Goal: Task Accomplishment & Management: Manage account settings

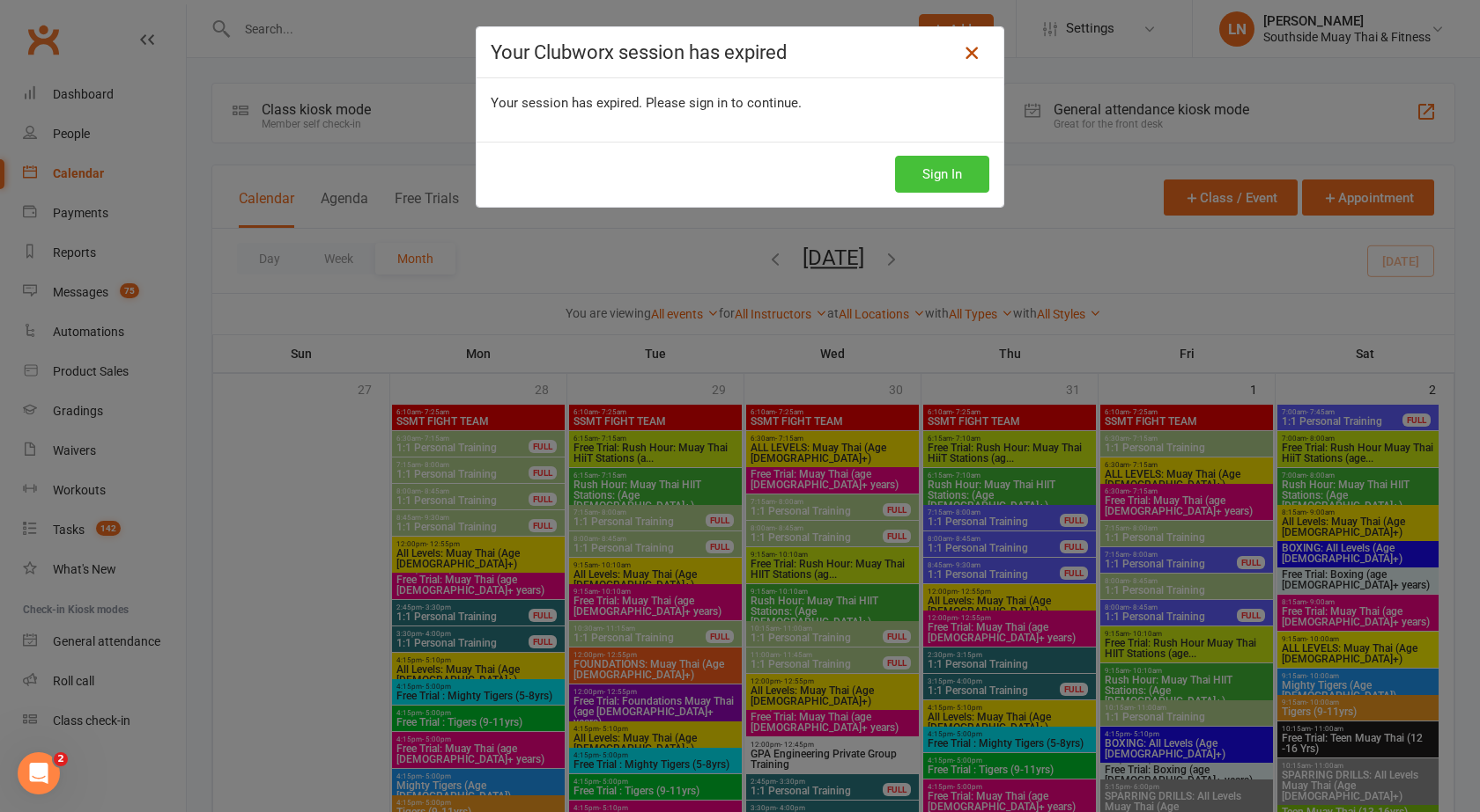
click at [952, 166] on button "Sign In" at bounding box center [942, 174] width 95 height 37
click at [939, 173] on button "Sign In" at bounding box center [942, 174] width 95 height 37
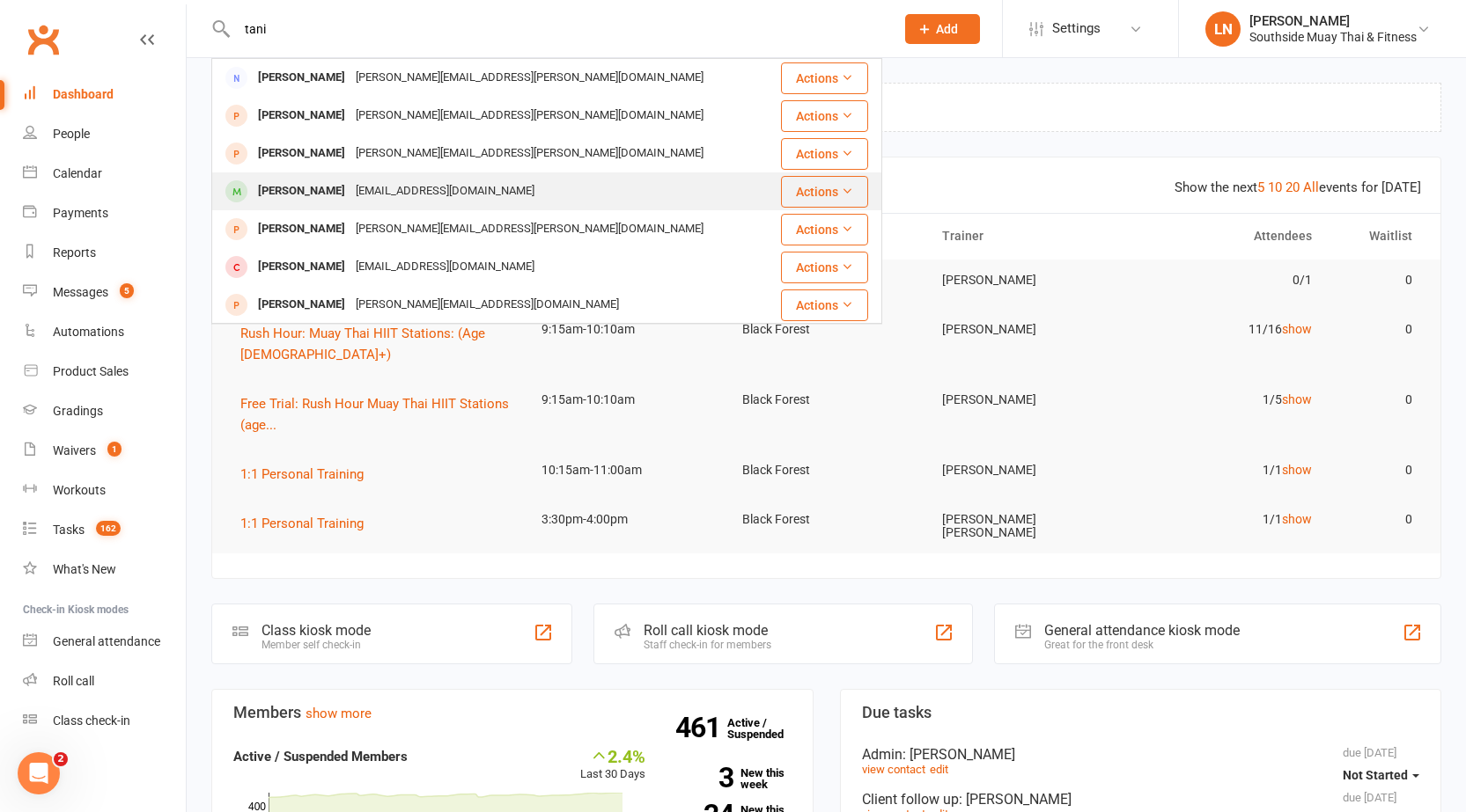
type input "tani"
click at [375, 192] on div "[EMAIL_ADDRESS][DOMAIN_NAME]" at bounding box center [445, 191] width 189 height 26
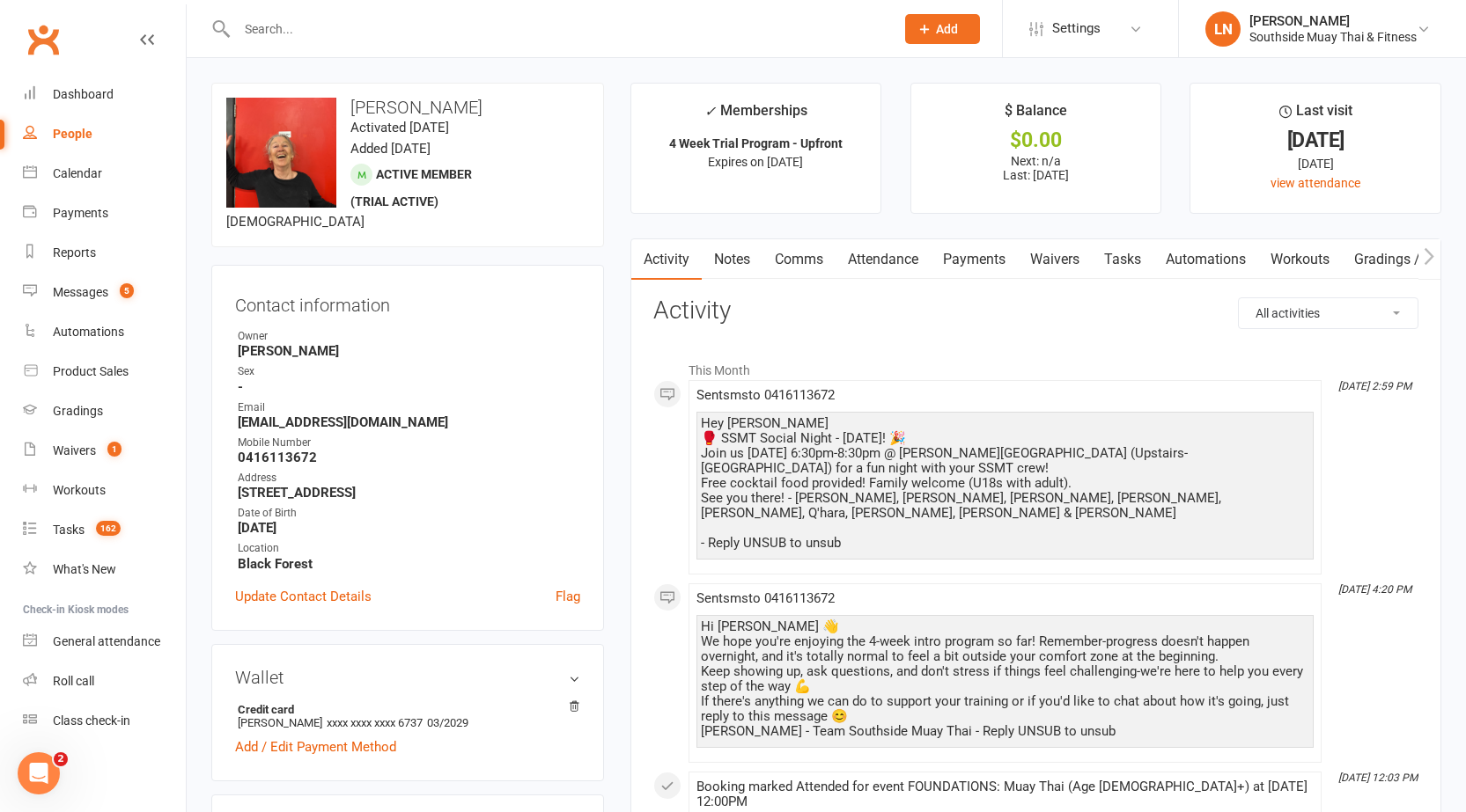
click at [1002, 257] on link "Payments" at bounding box center [974, 259] width 87 height 40
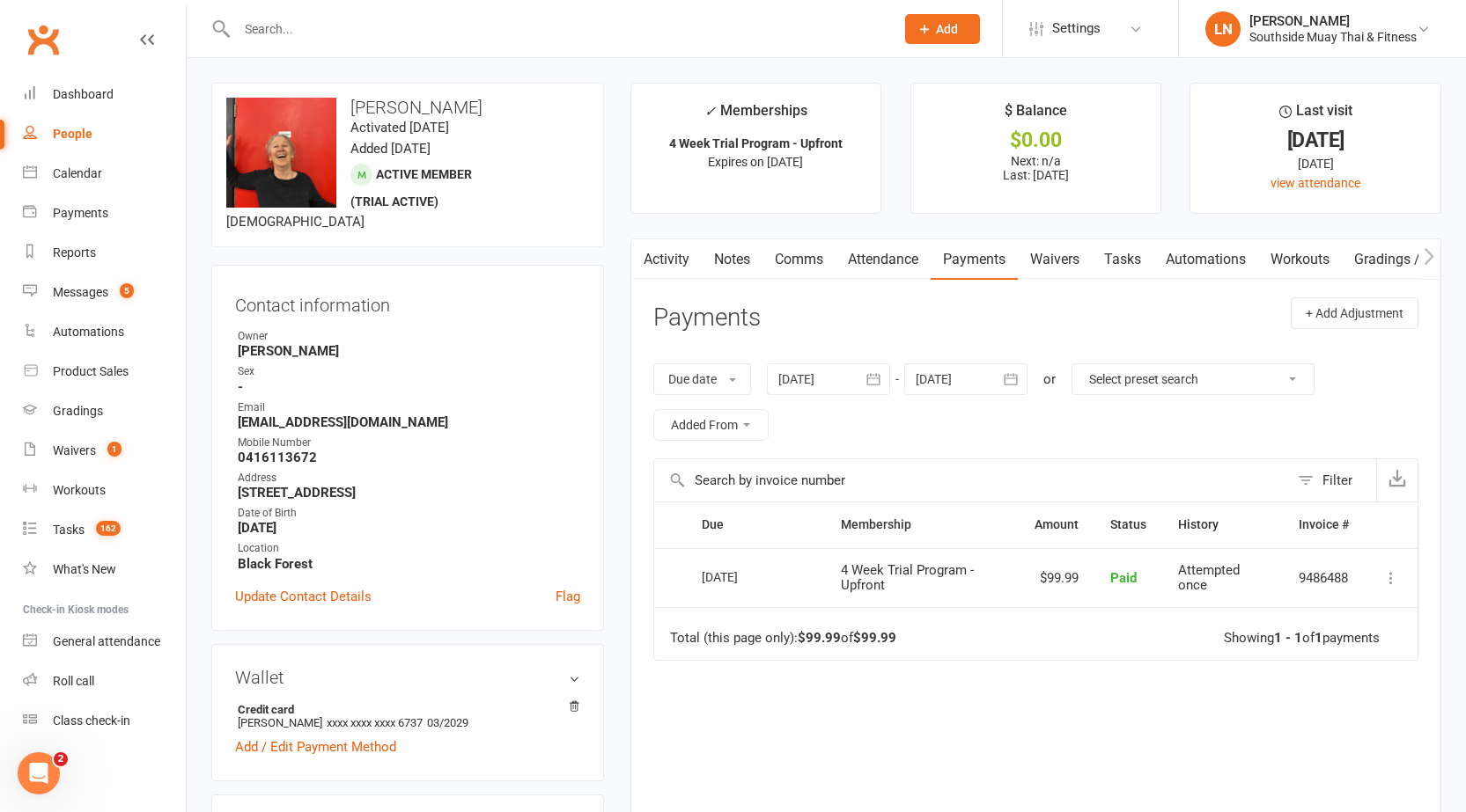
click at [721, 263] on link "Notes" at bounding box center [733, 259] width 61 height 40
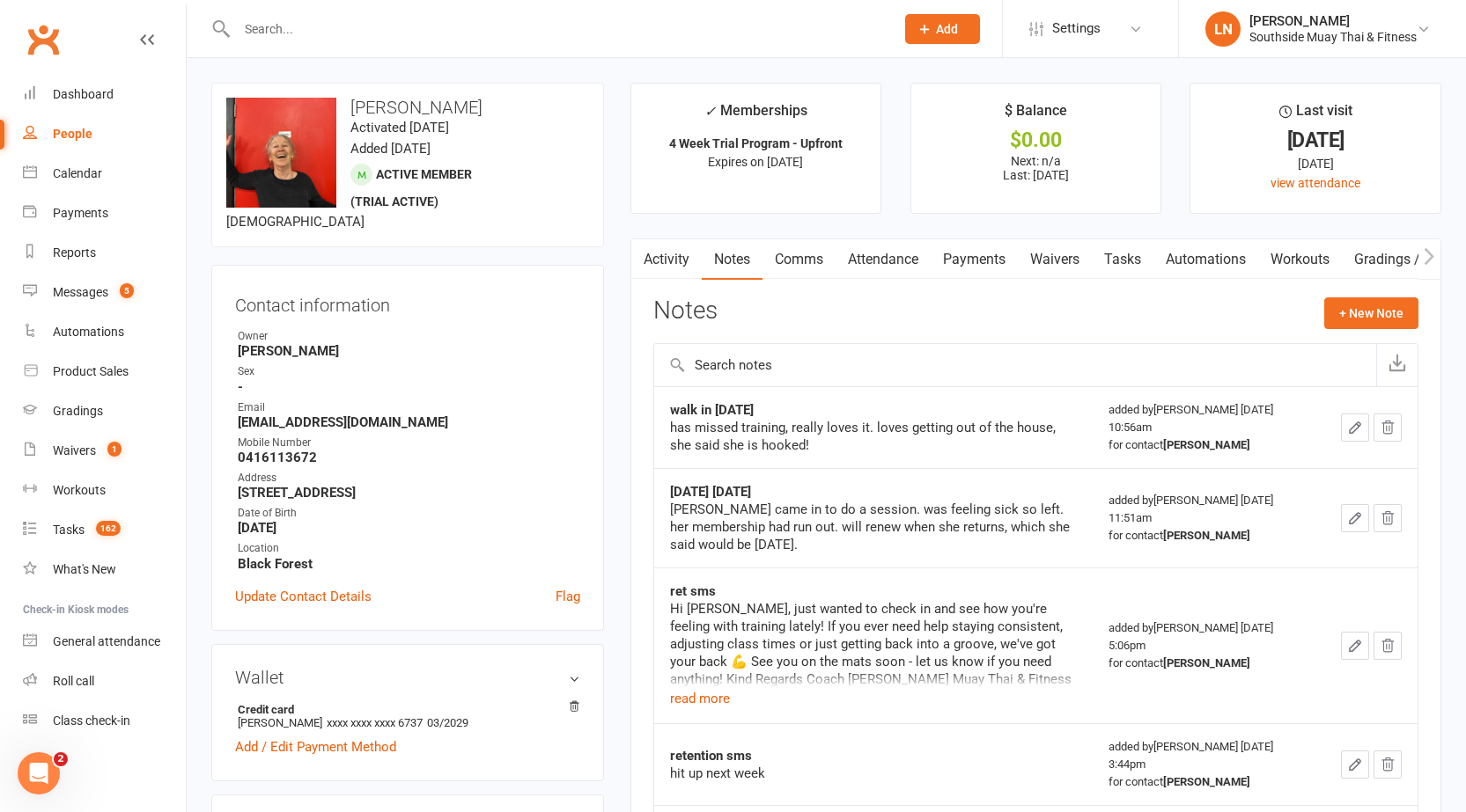
click at [668, 268] on link "Activity" at bounding box center [665, 259] width 70 height 40
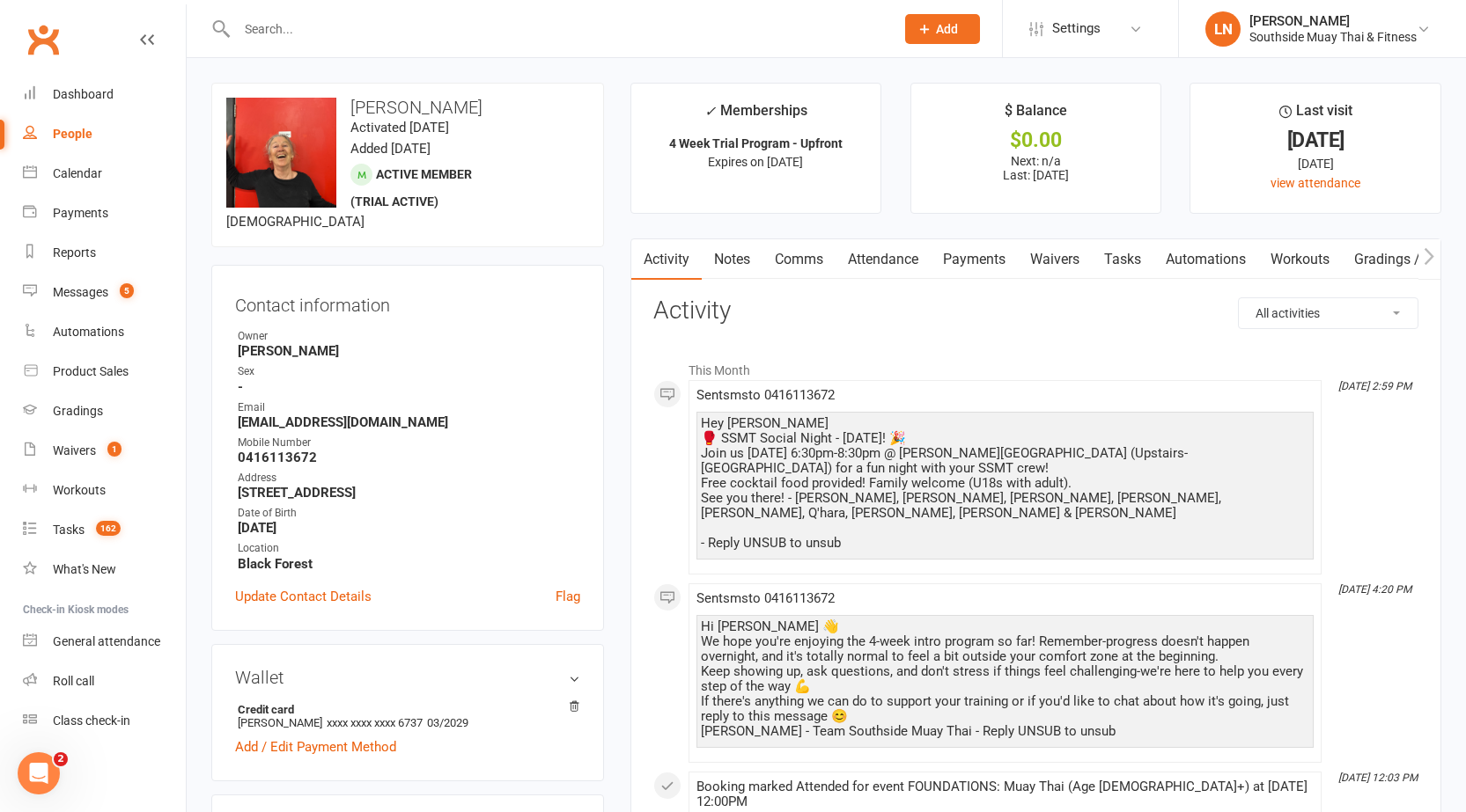
click at [869, 252] on link "Attendance" at bounding box center [883, 259] width 95 height 40
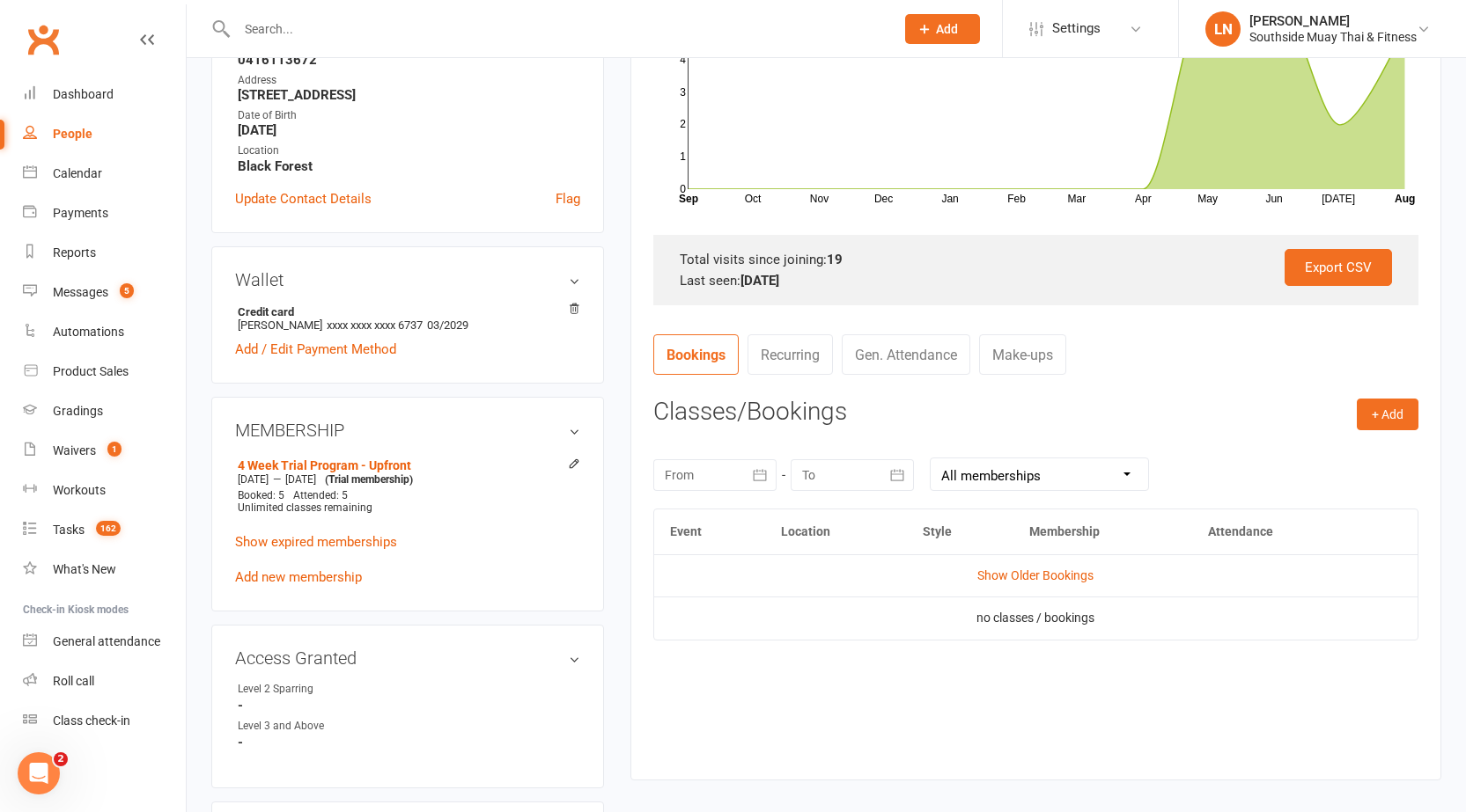
scroll to position [440, 0]
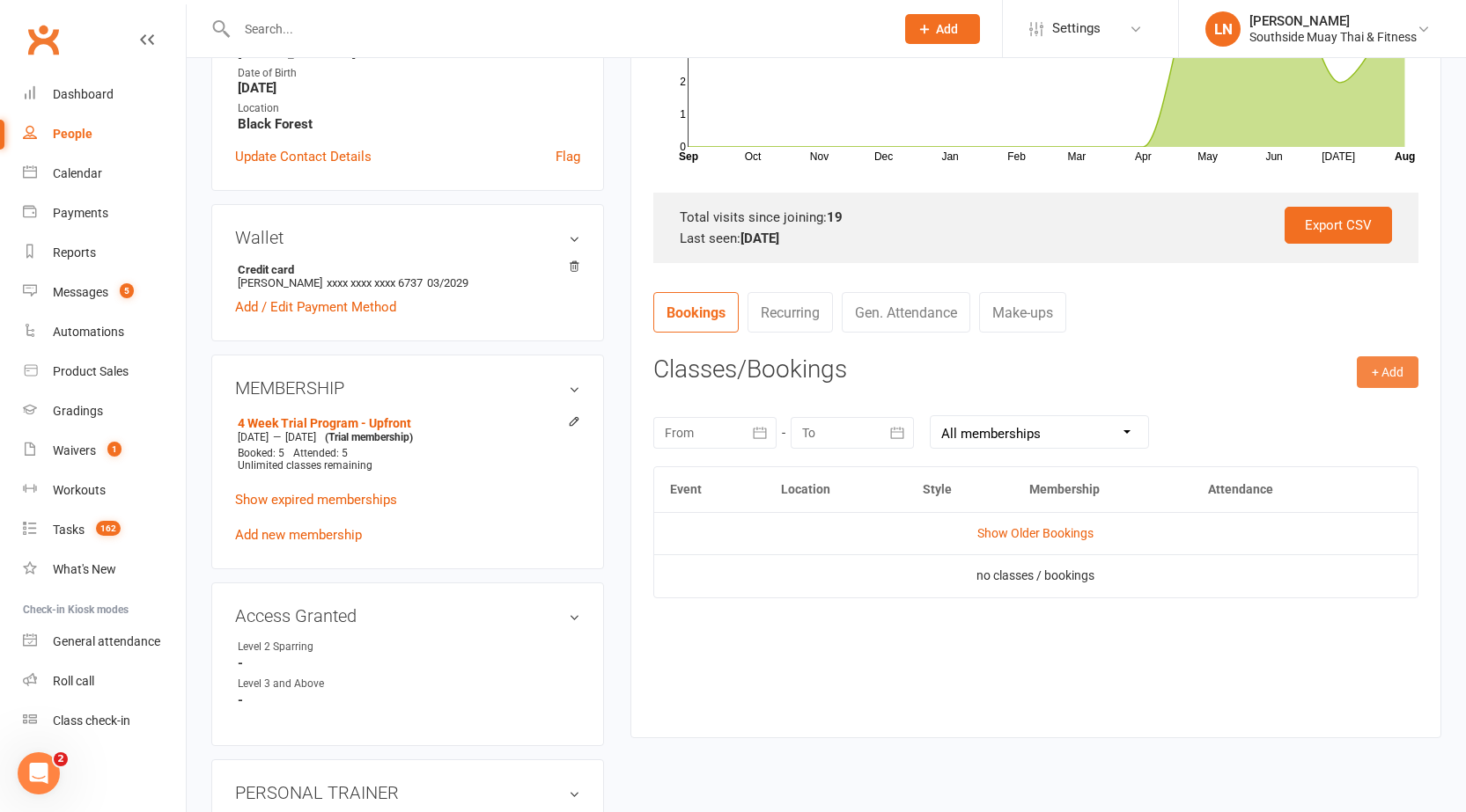
click at [1369, 383] on button "+ Add" at bounding box center [1387, 372] width 62 height 32
click at [1296, 414] on link "Book Event" at bounding box center [1330, 412] width 175 height 35
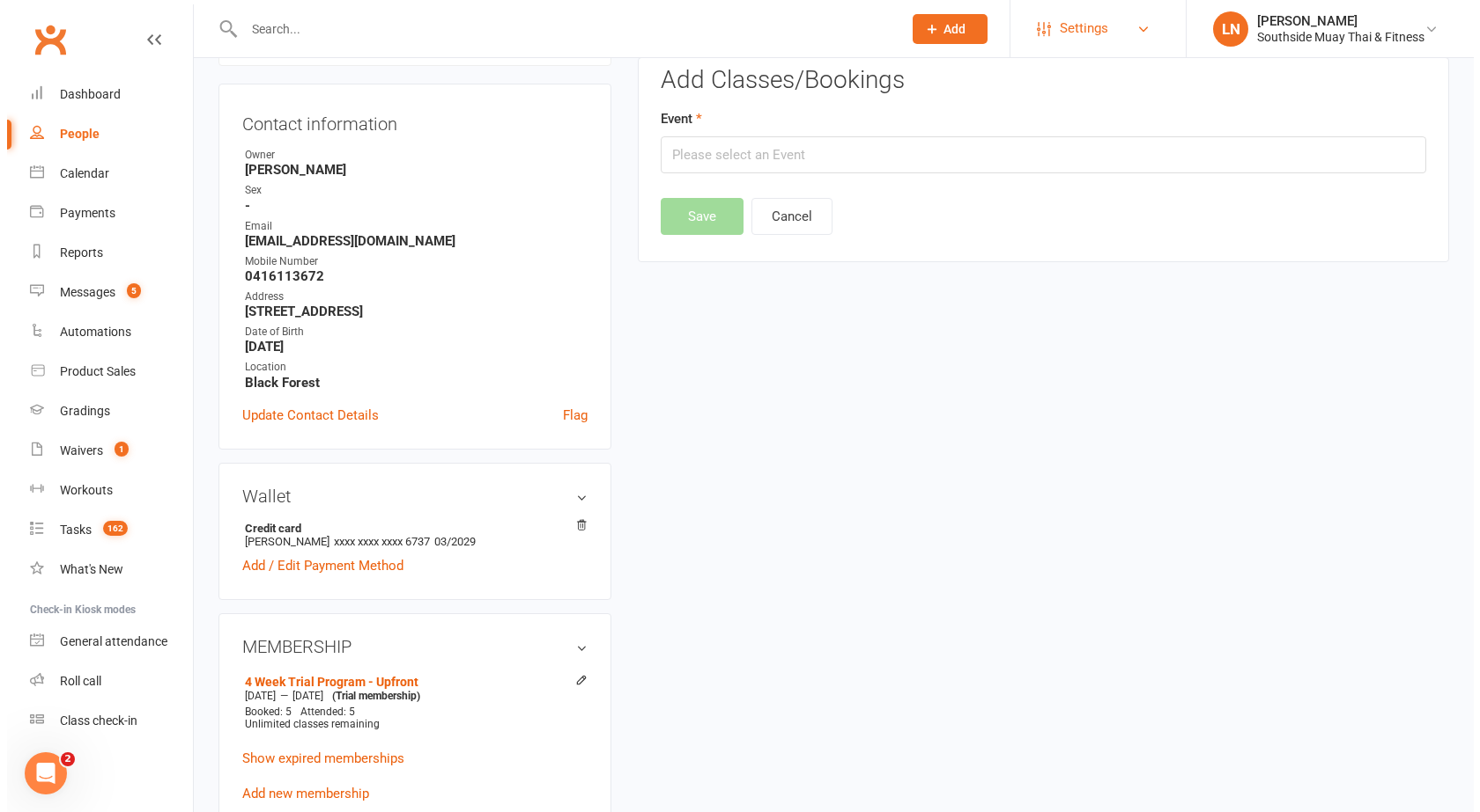
scroll to position [151, 0]
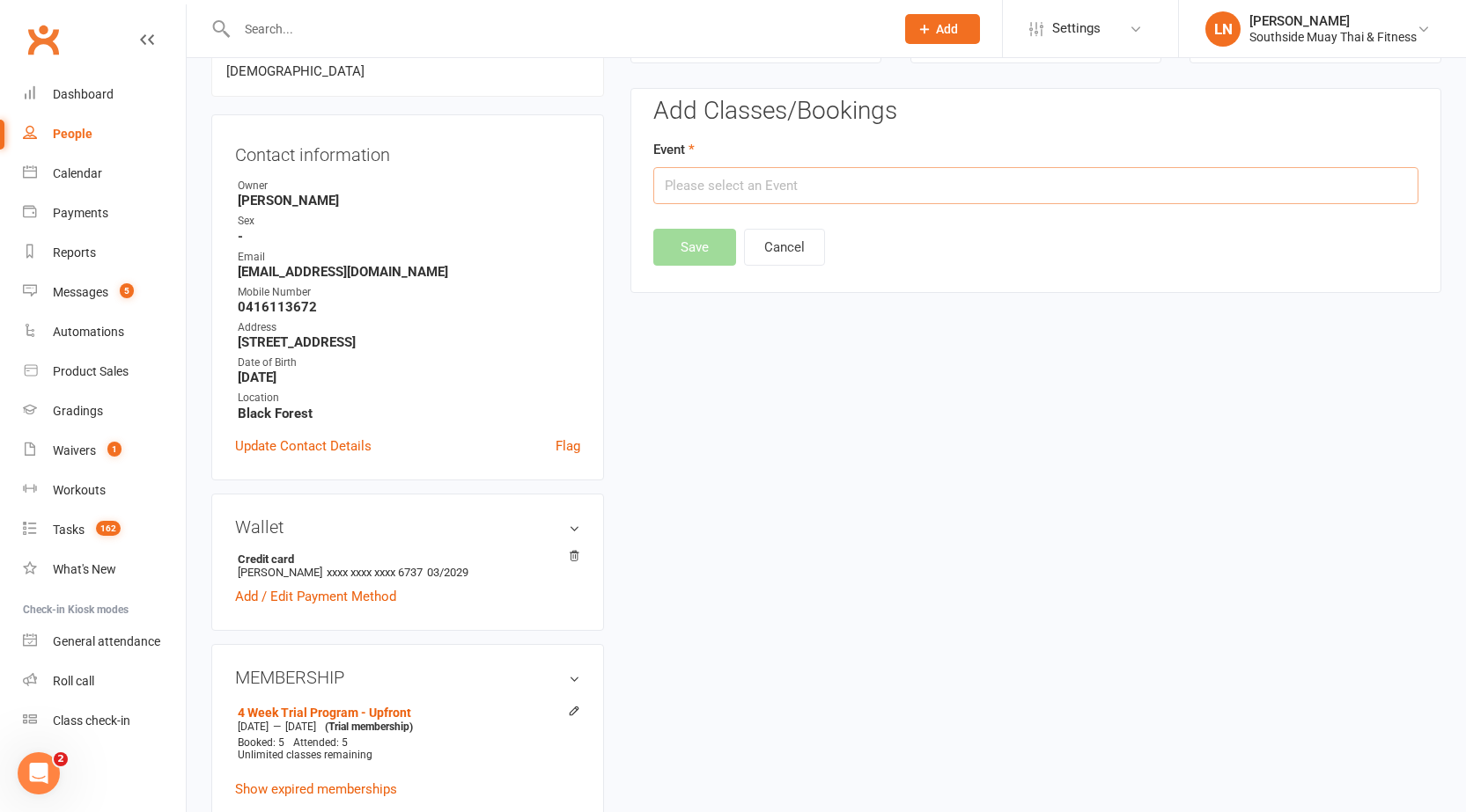
click at [766, 182] on input "text" at bounding box center [1036, 186] width 765 height 37
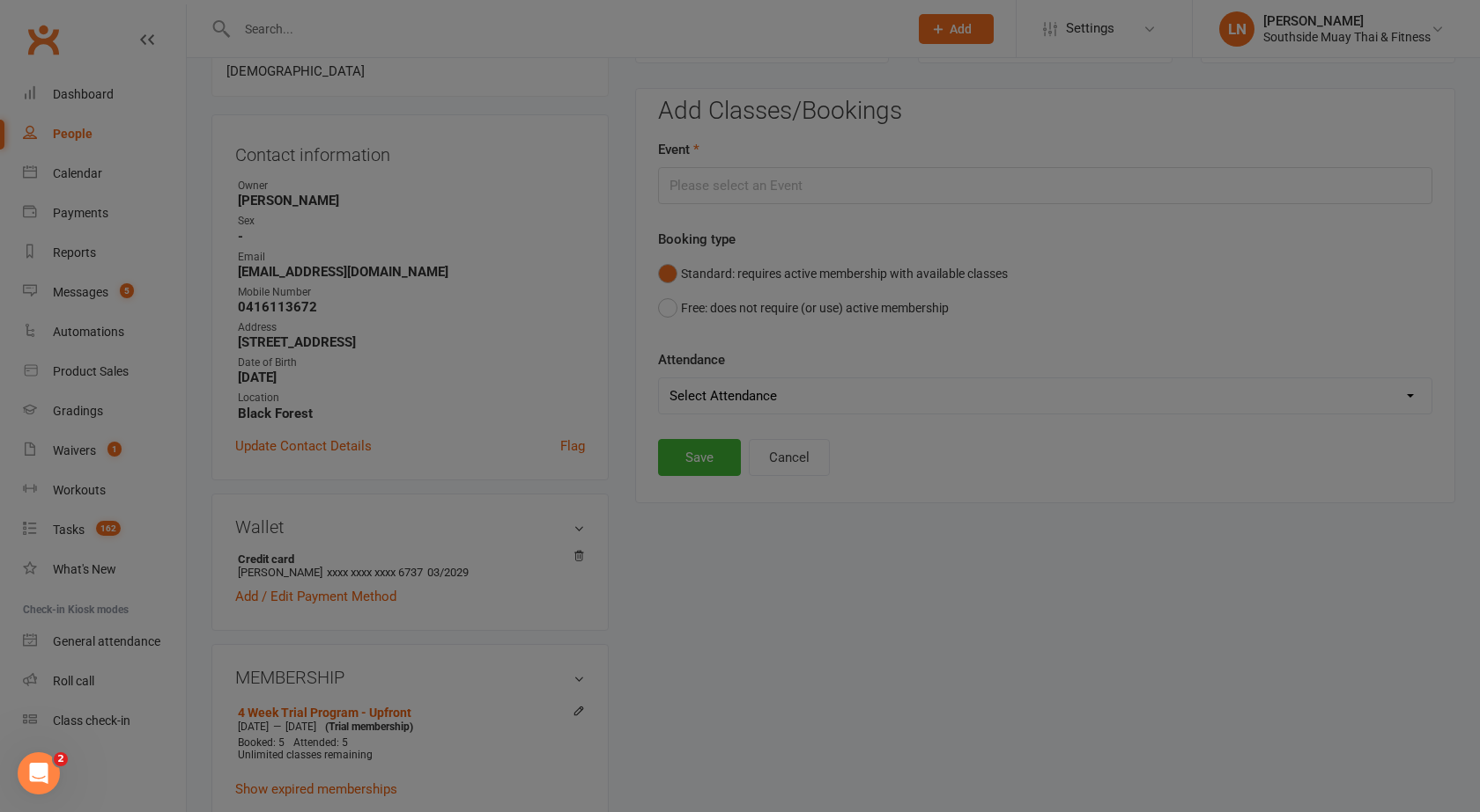
type input "Rush Hour: Muay Thai HIIT Stations: (Age [DEMOGRAPHIC_DATA]+) - [DATE] 9:15:00 …"
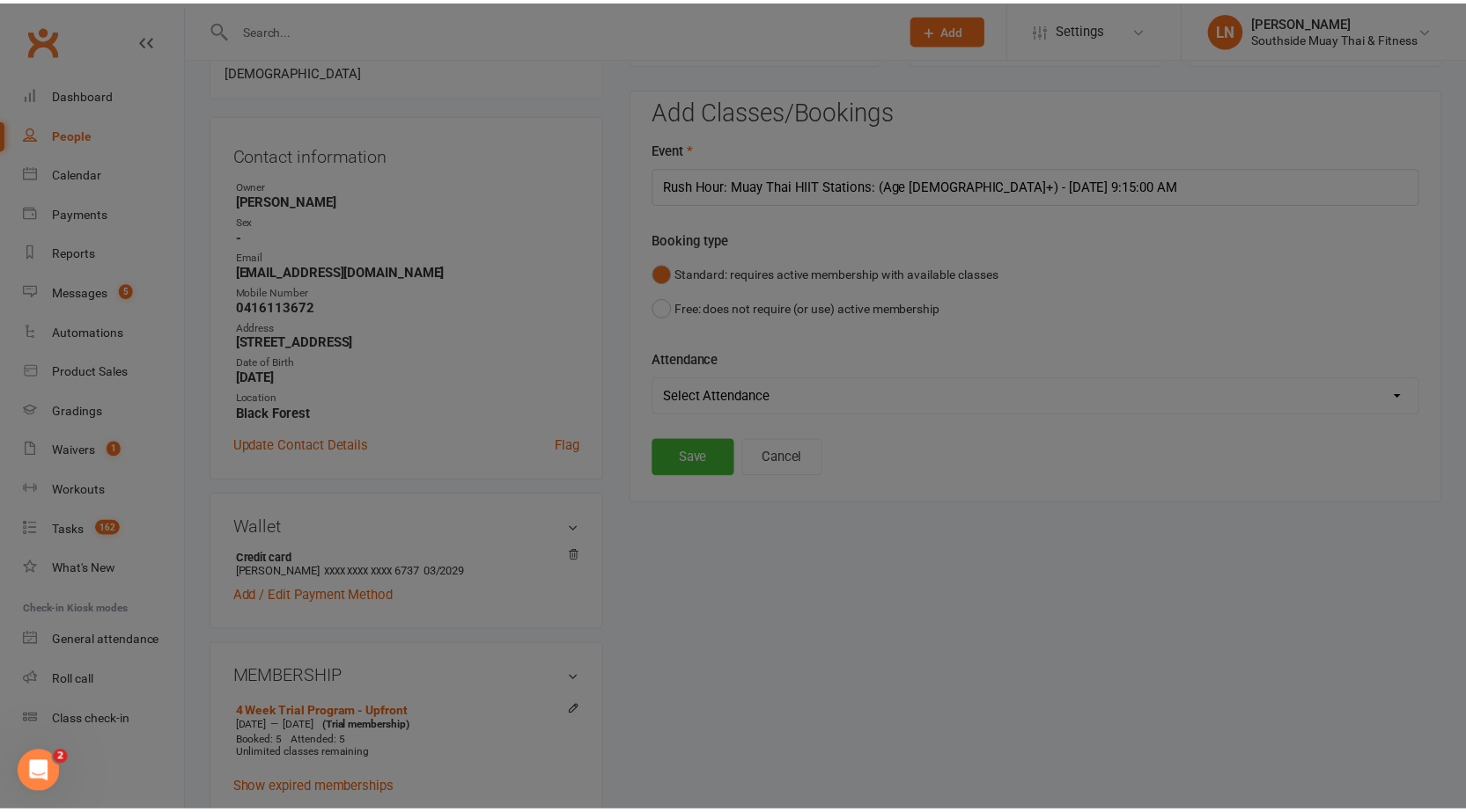
scroll to position [2558, 0]
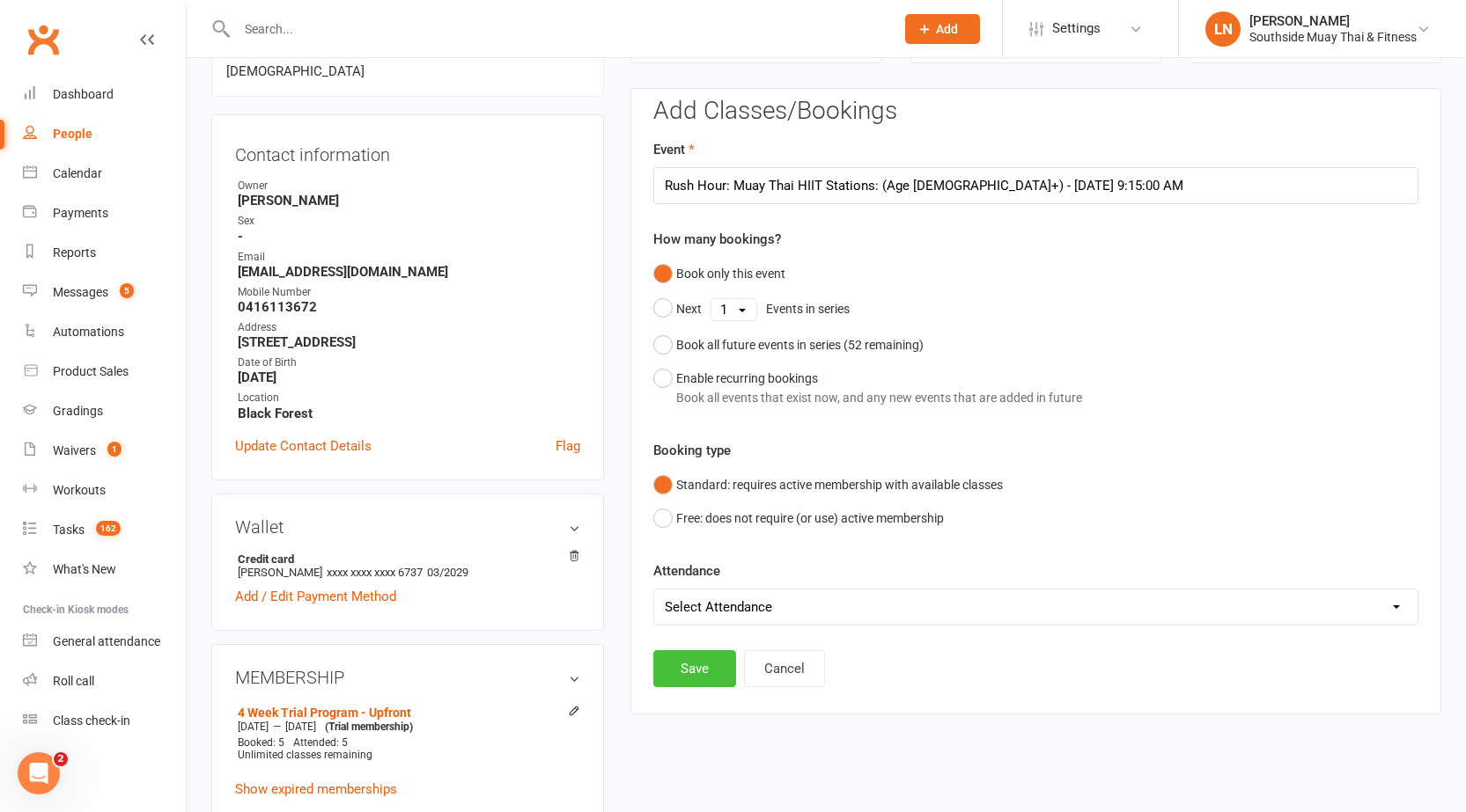
click at [705, 667] on button "Save" at bounding box center [695, 669] width 83 height 37
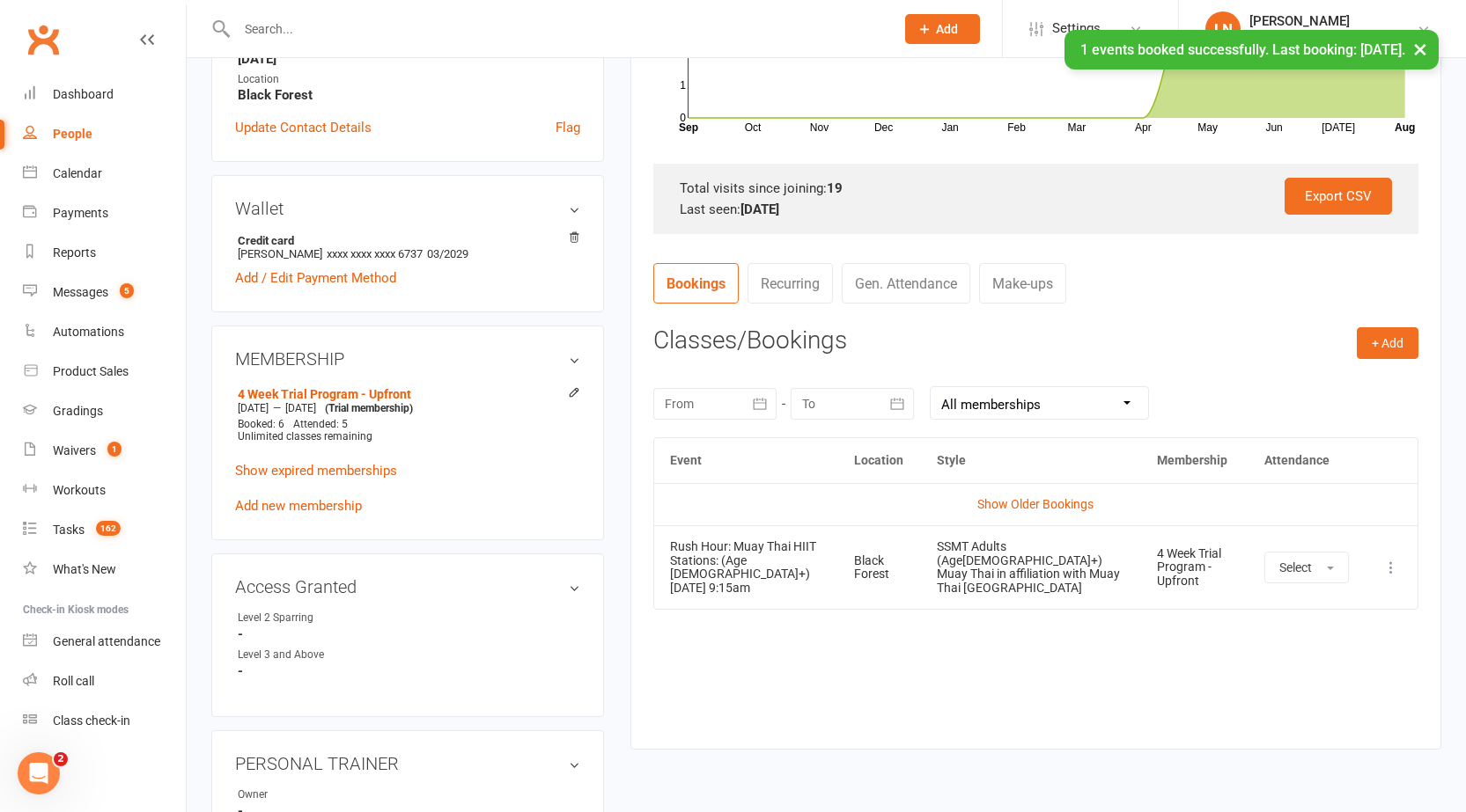
scroll to position [590, 0]
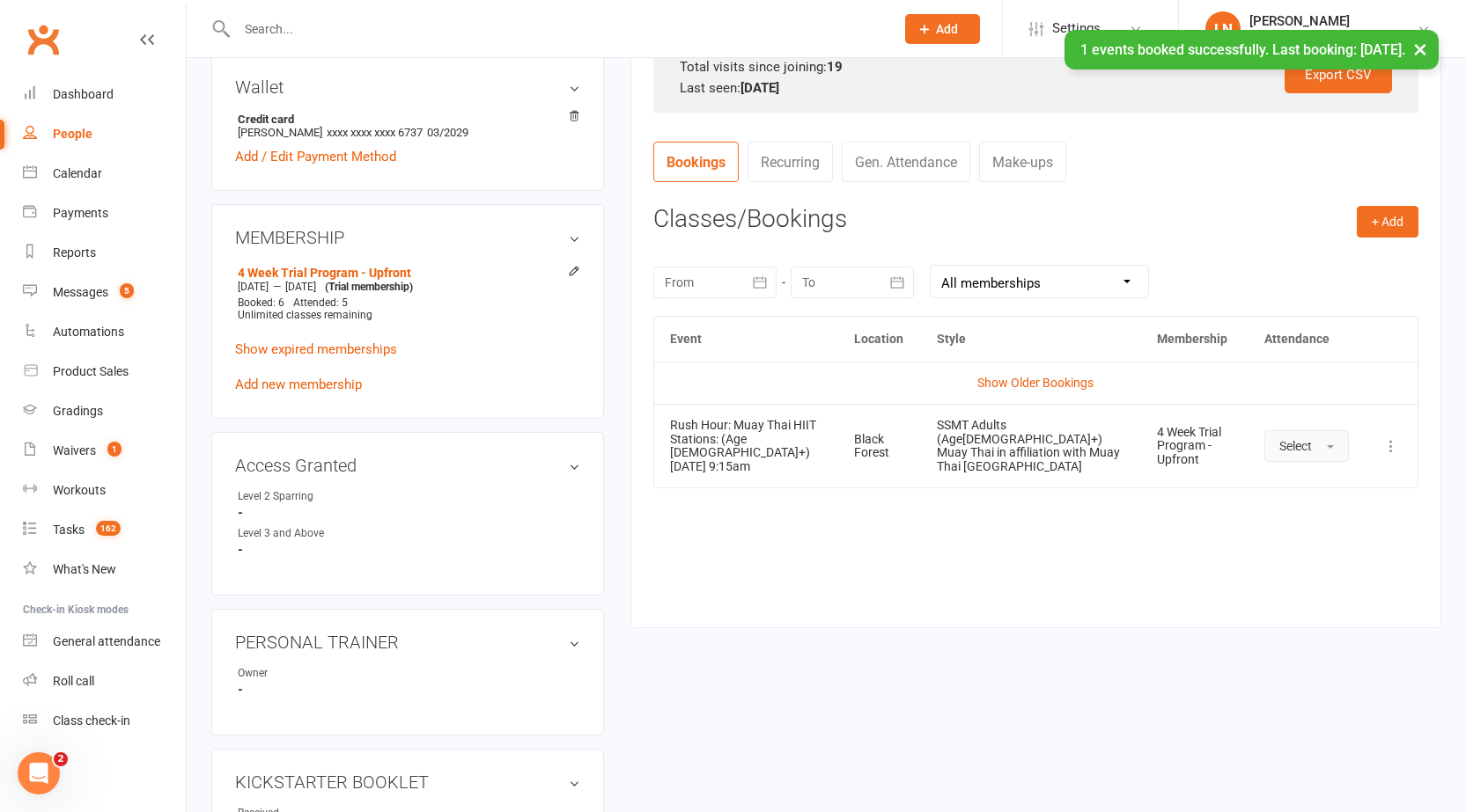
click at [1288, 445] on span "Select" at bounding box center [1295, 446] width 33 height 14
click at [1325, 482] on span "Attended" at bounding box center [1306, 486] width 53 height 16
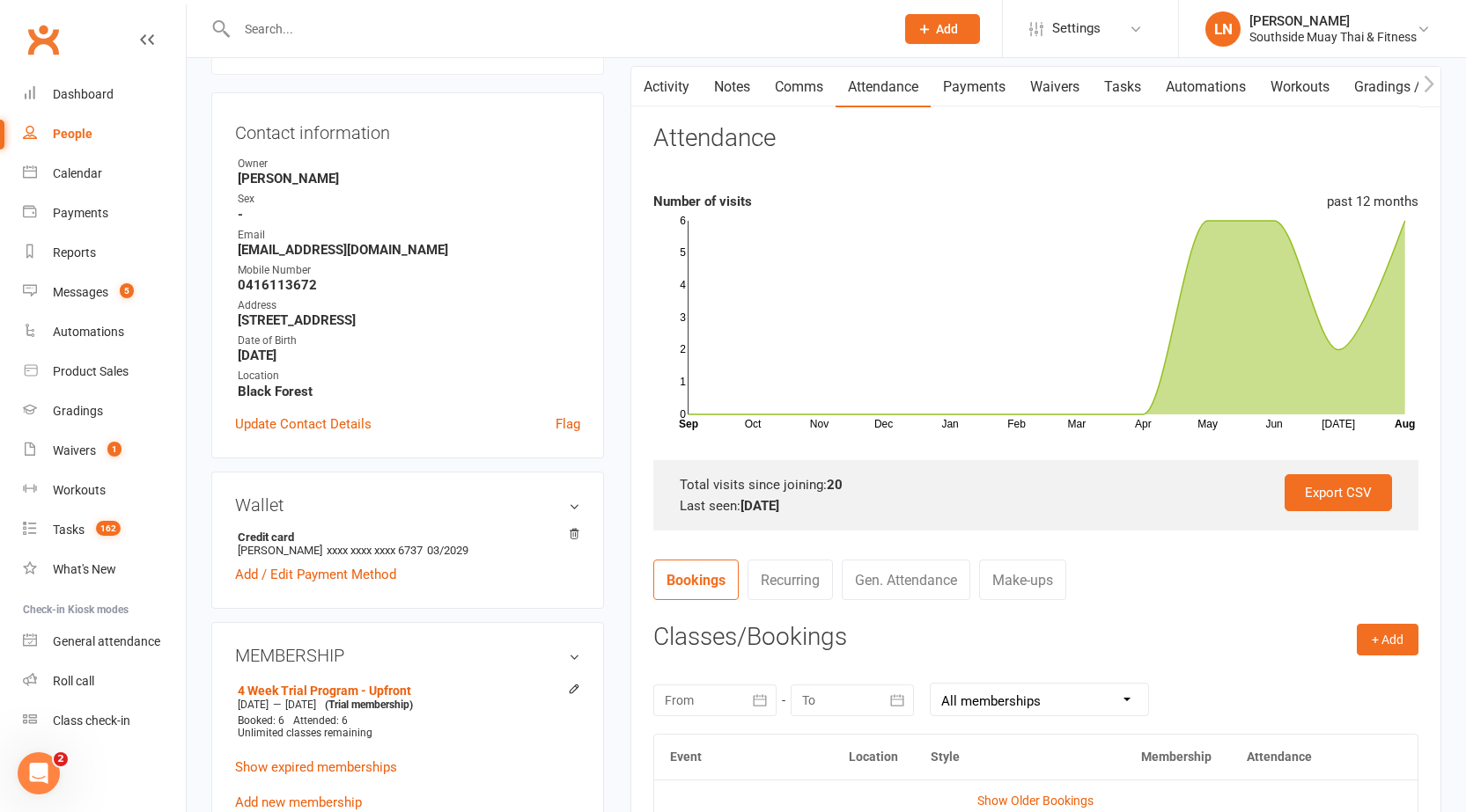
scroll to position [0, 0]
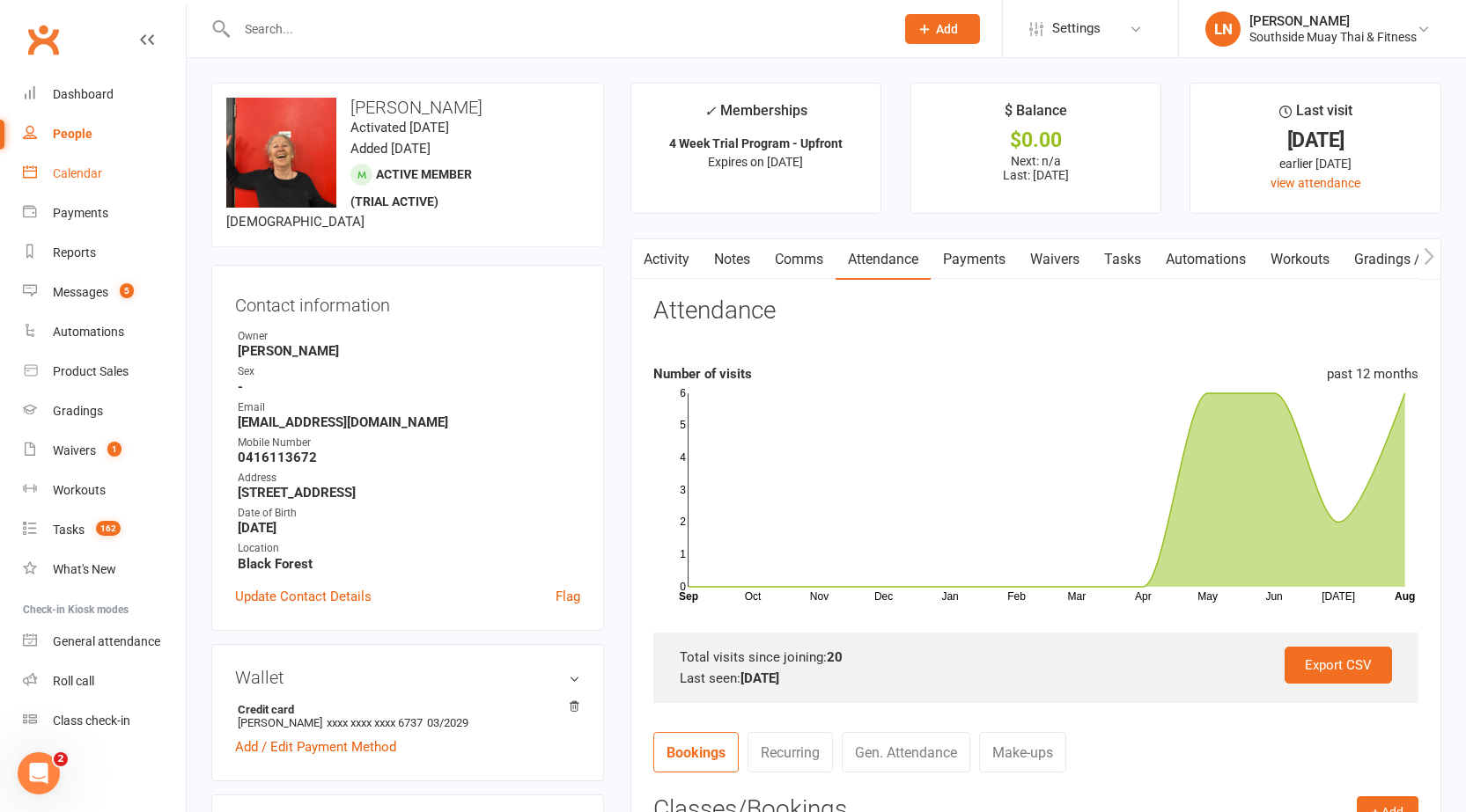
click at [94, 185] on link "Calendar" at bounding box center [104, 173] width 163 height 39
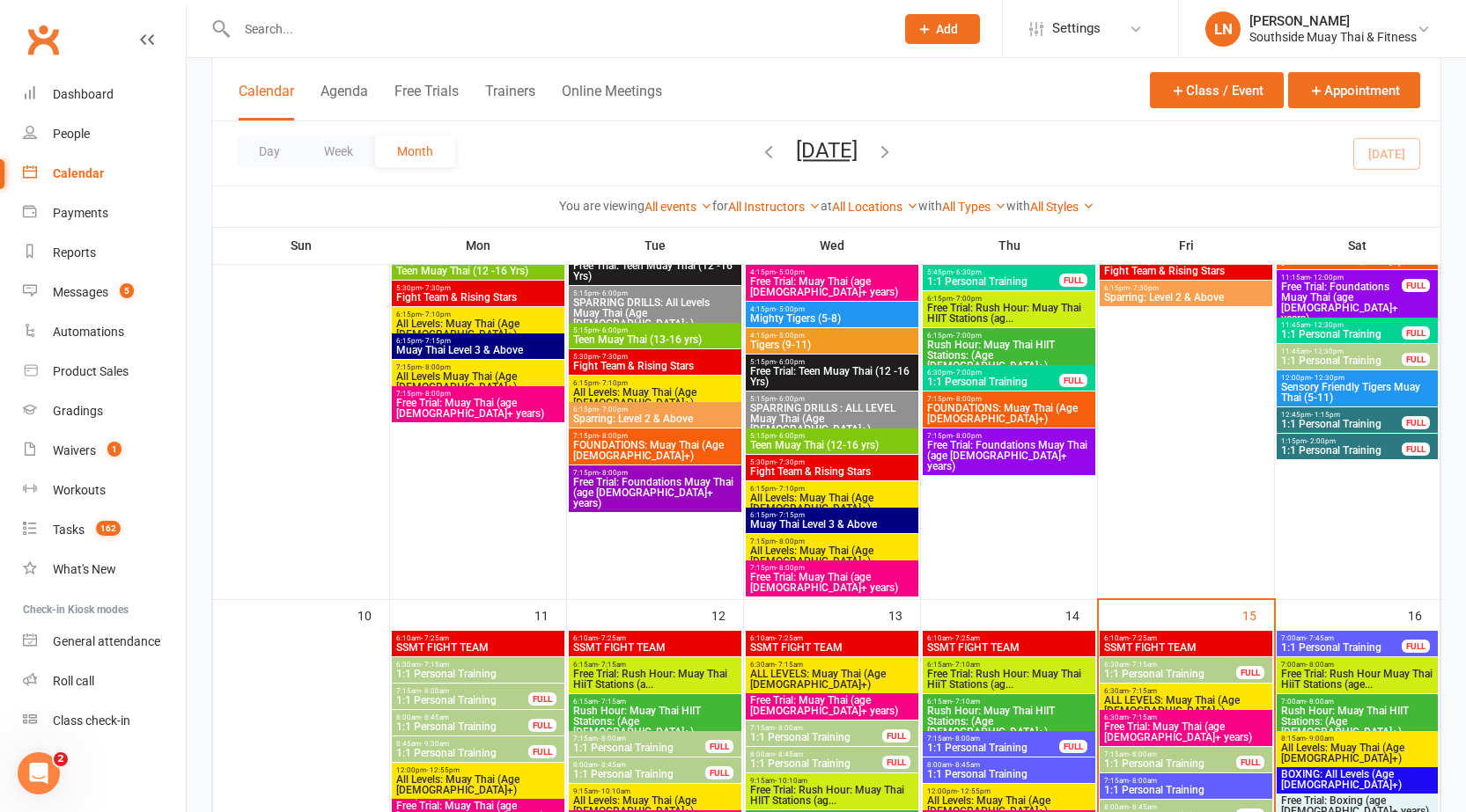
scroll to position [1936, 0]
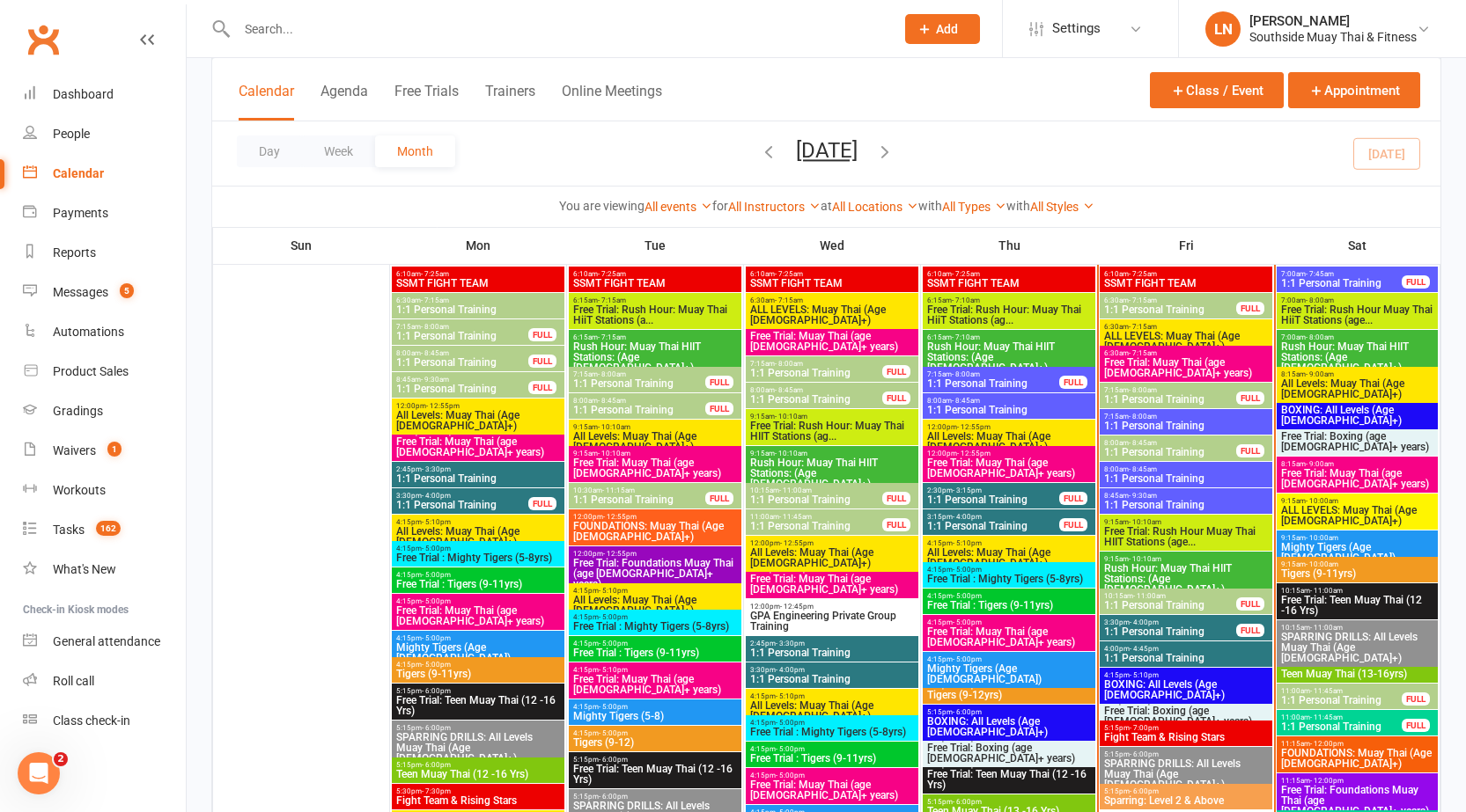
click at [1194, 451] on span "1:1 Personal Training" at bounding box center [1170, 452] width 134 height 11
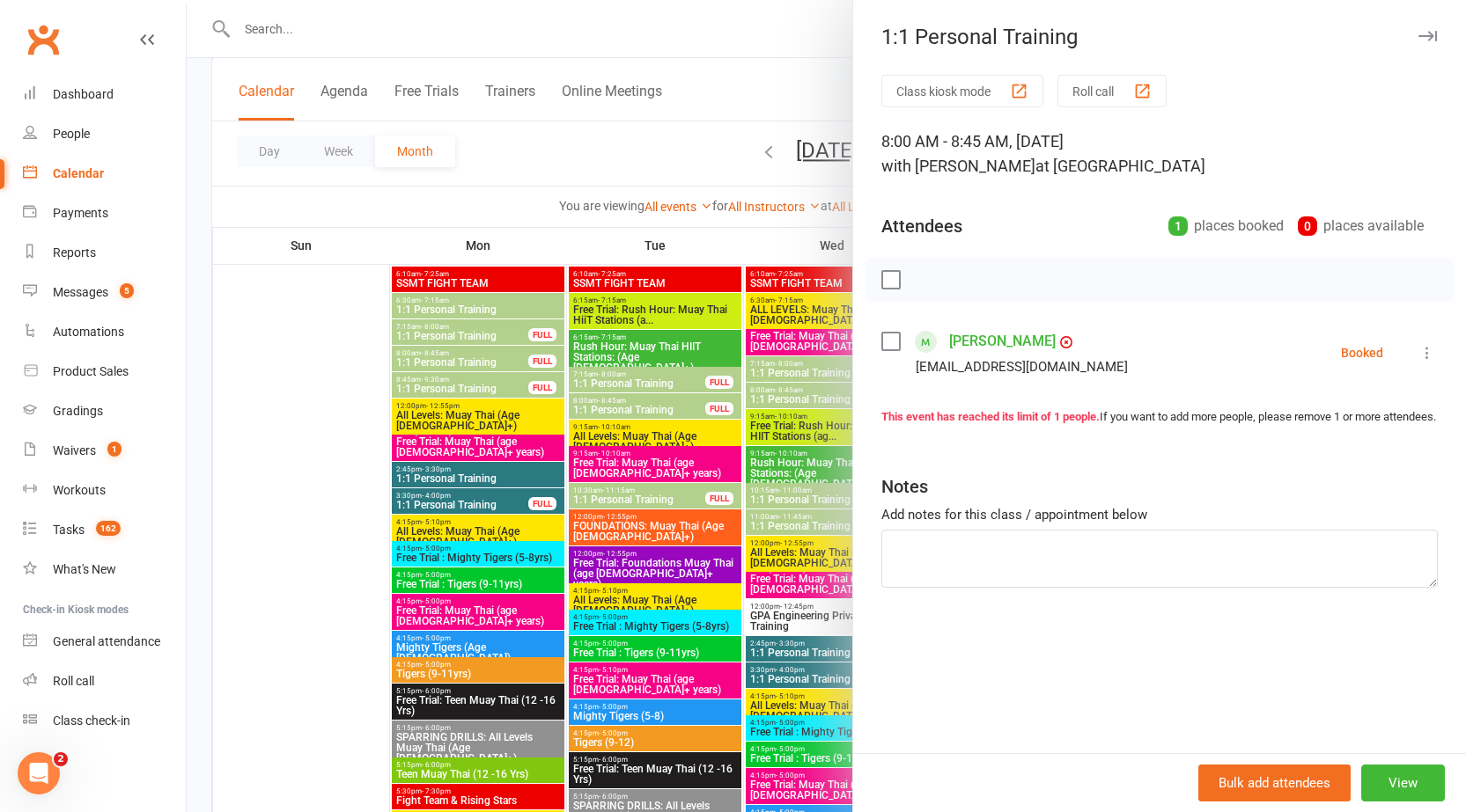
click at [1419, 347] on icon at bounding box center [1428, 353] width 18 height 18
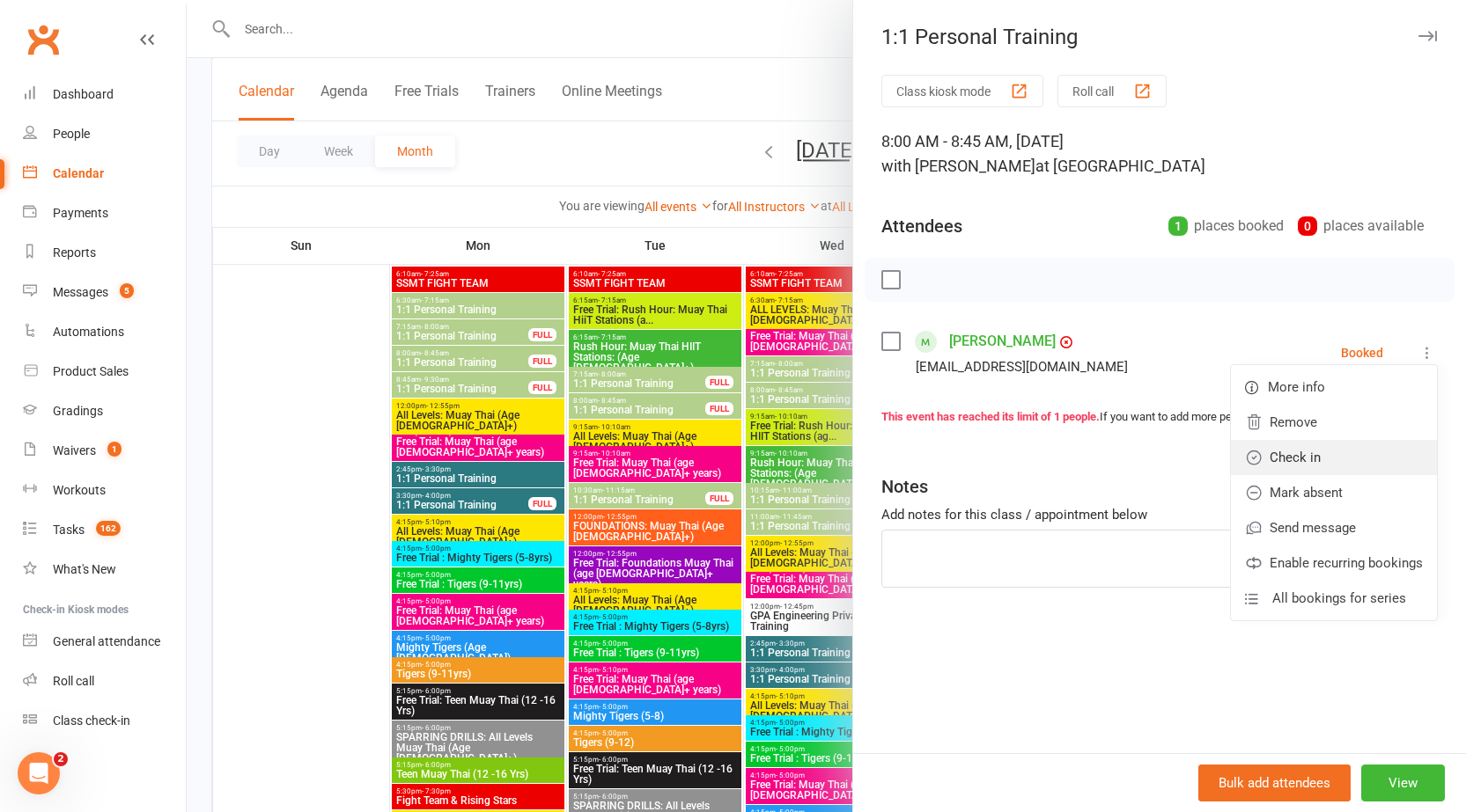
click at [1314, 454] on link "Check in" at bounding box center [1334, 458] width 206 height 35
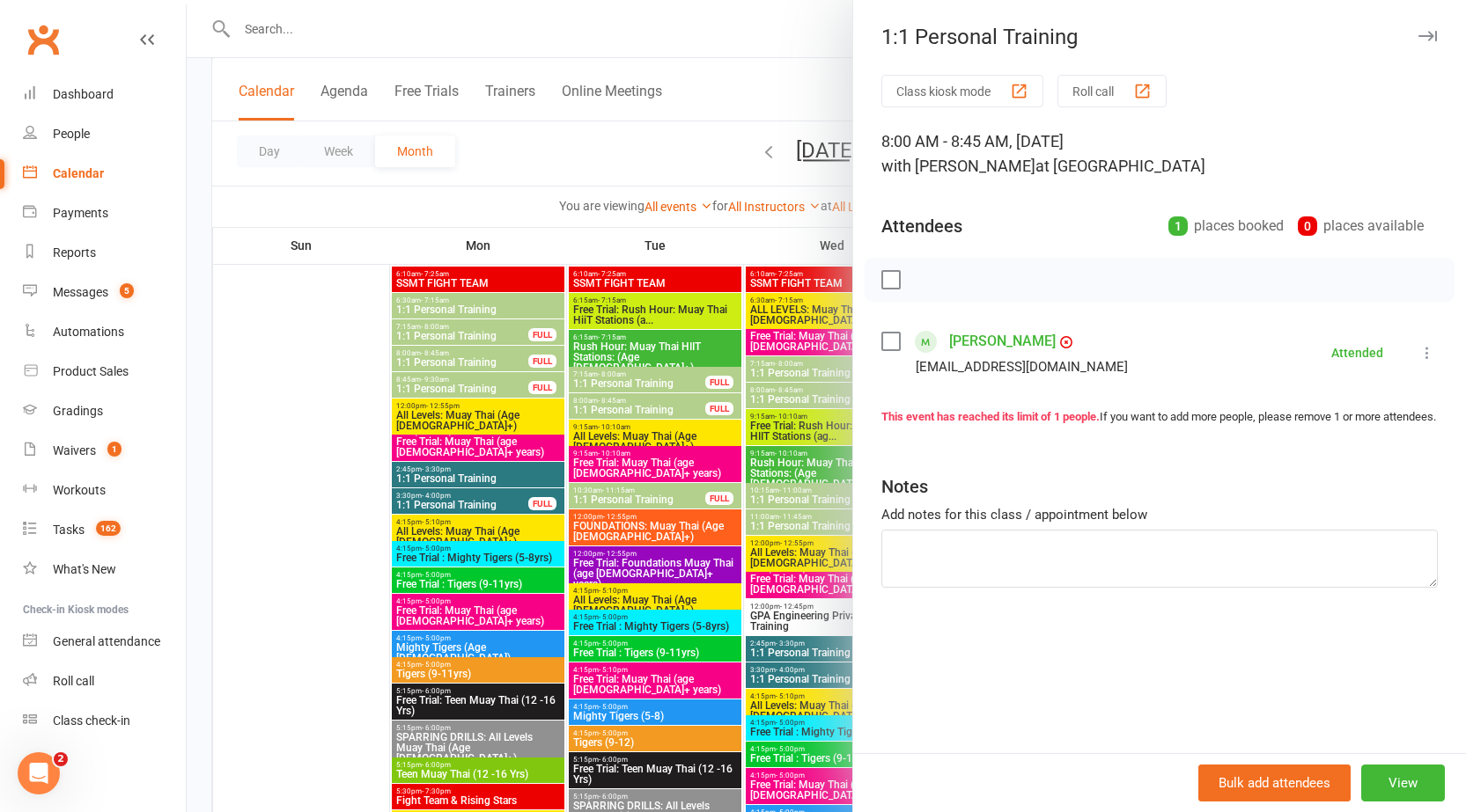
click at [1419, 37] on icon "button" at bounding box center [1428, 35] width 19 height 11
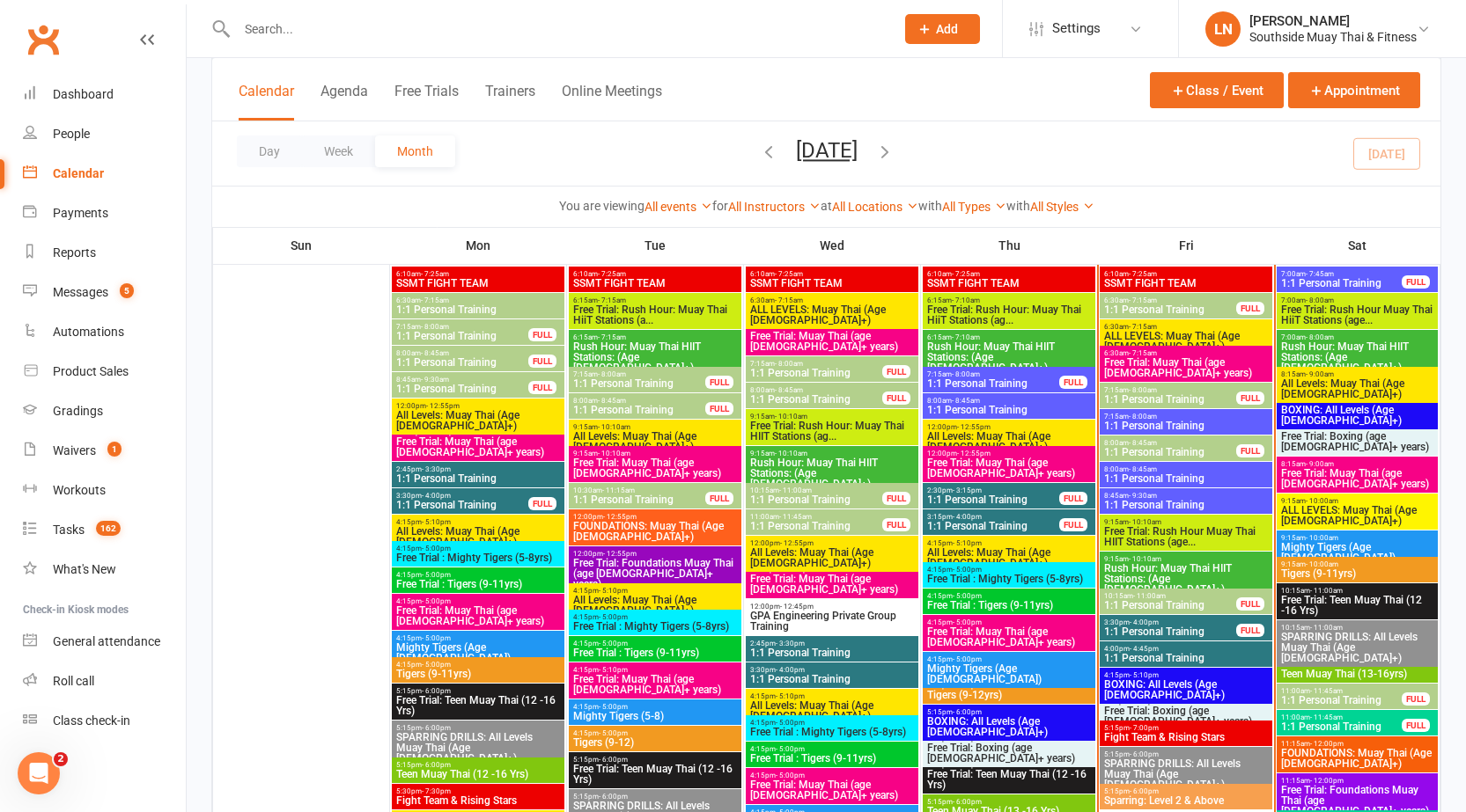
click at [1184, 401] on span "1:1 Personal Training" at bounding box center [1170, 399] width 134 height 11
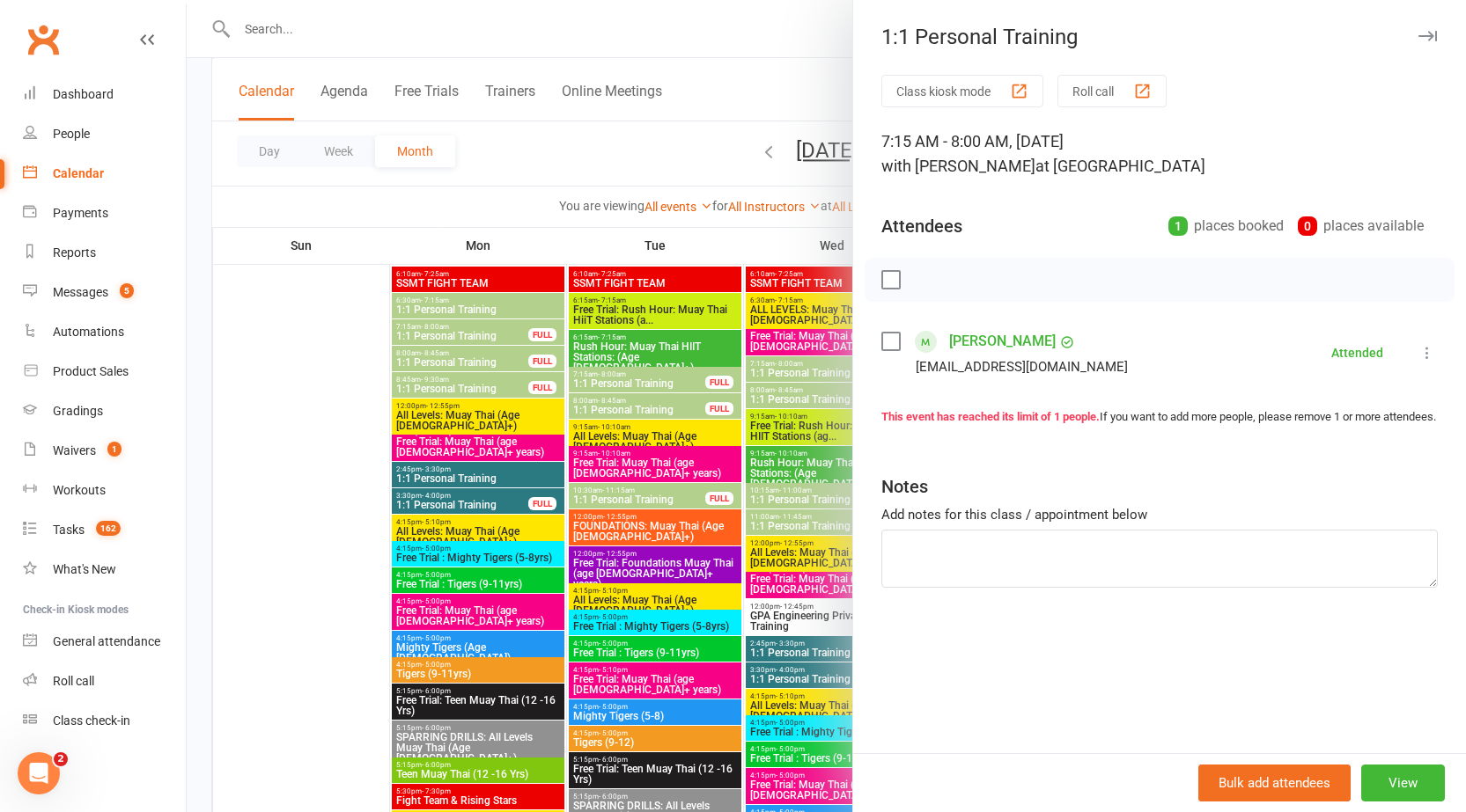
click at [1421, 43] on button "button" at bounding box center [1427, 35] width 21 height 21
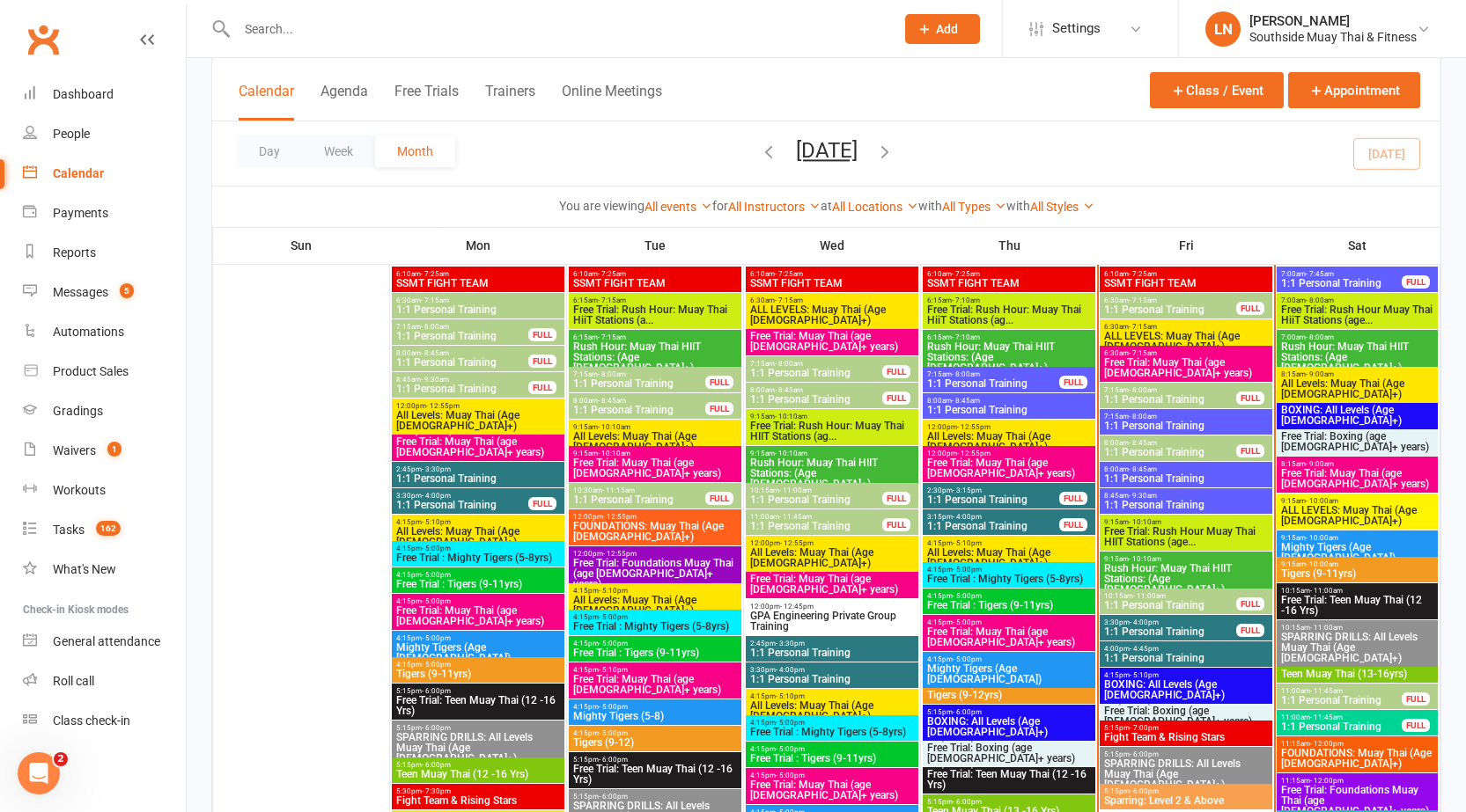
scroll to position [1989, 0]
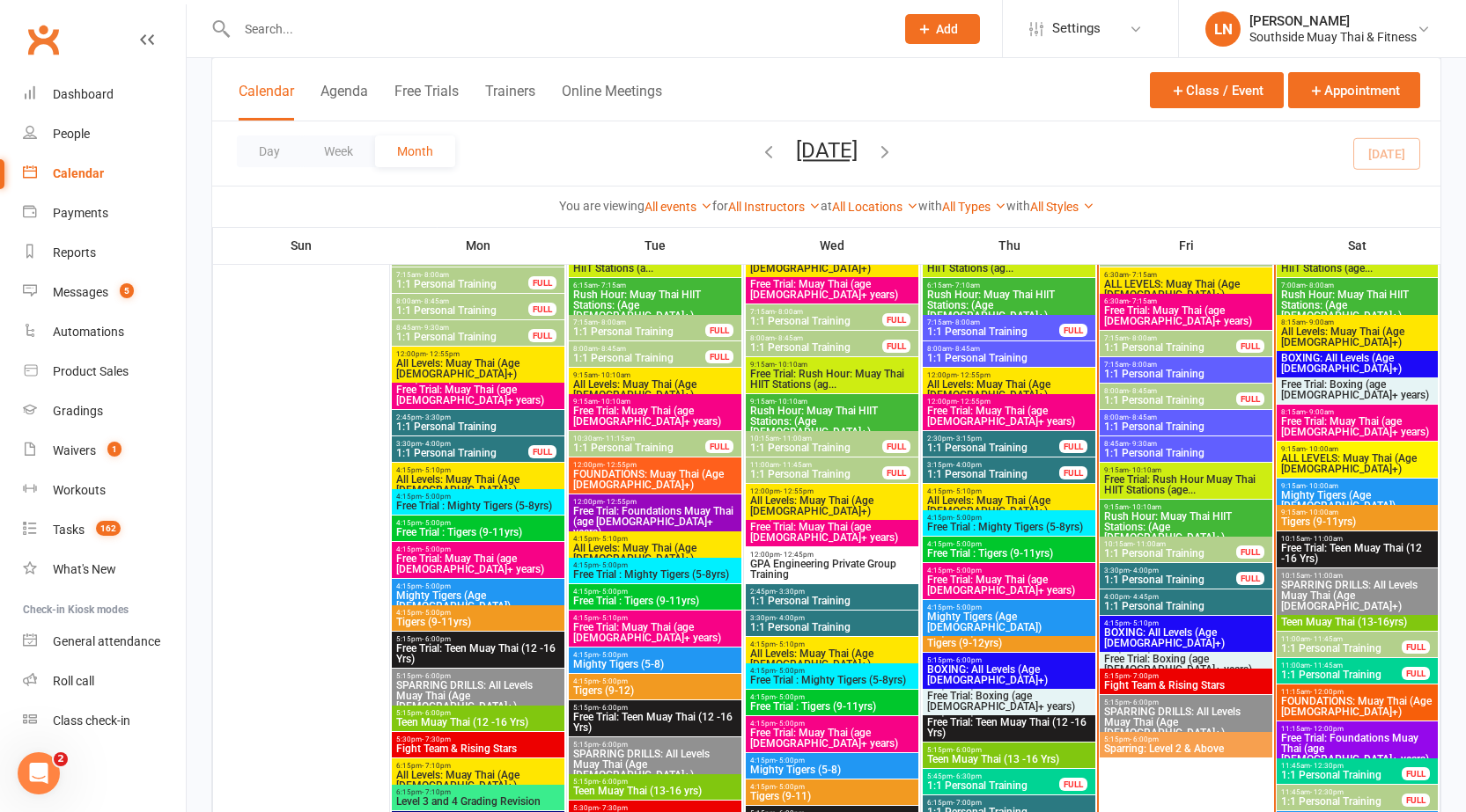
click at [1160, 523] on span "Rush Hour: Muay Thai HIIT Stations: (Age [DEMOGRAPHIC_DATA]+)" at bounding box center [1186, 527] width 166 height 32
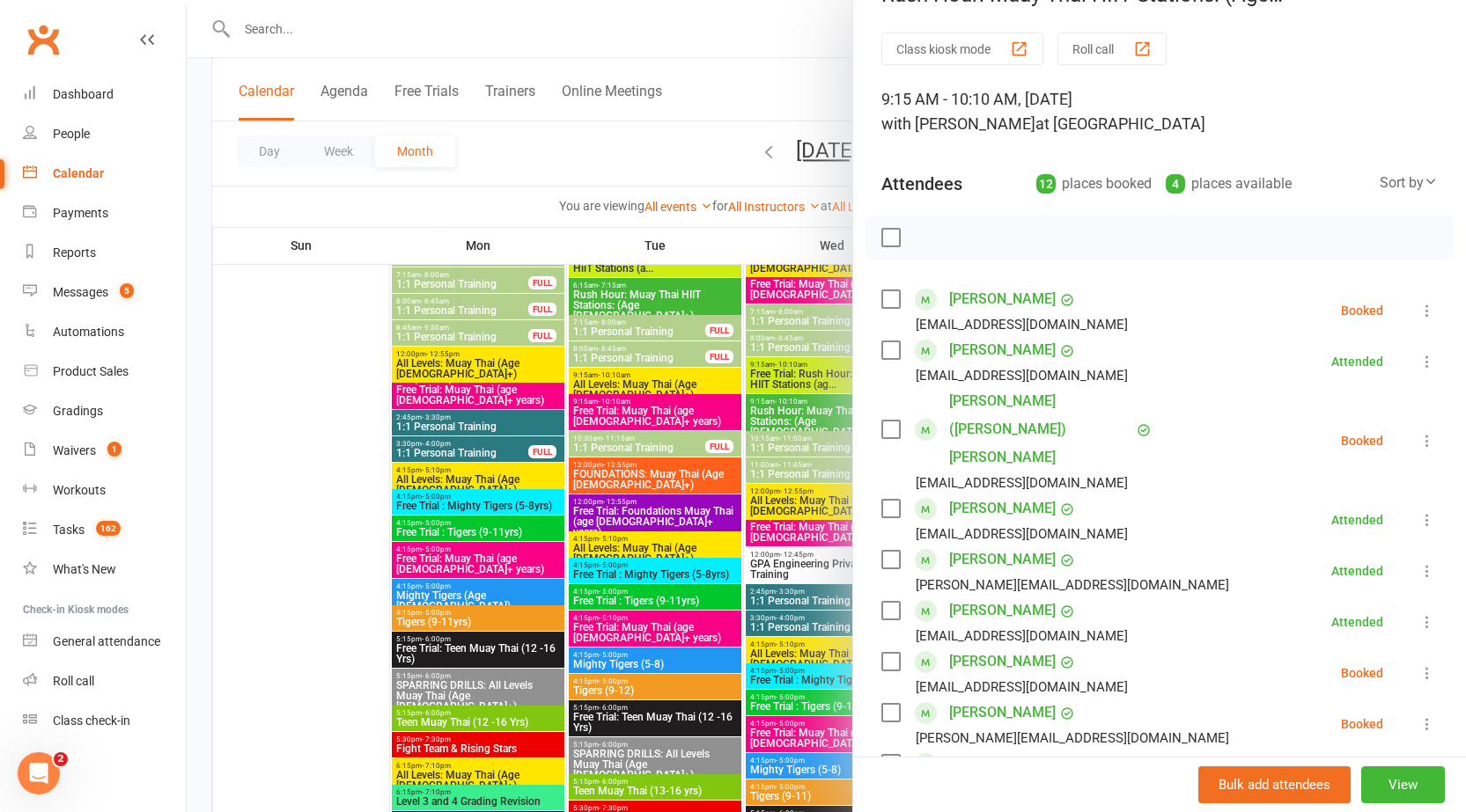
scroll to position [0, 0]
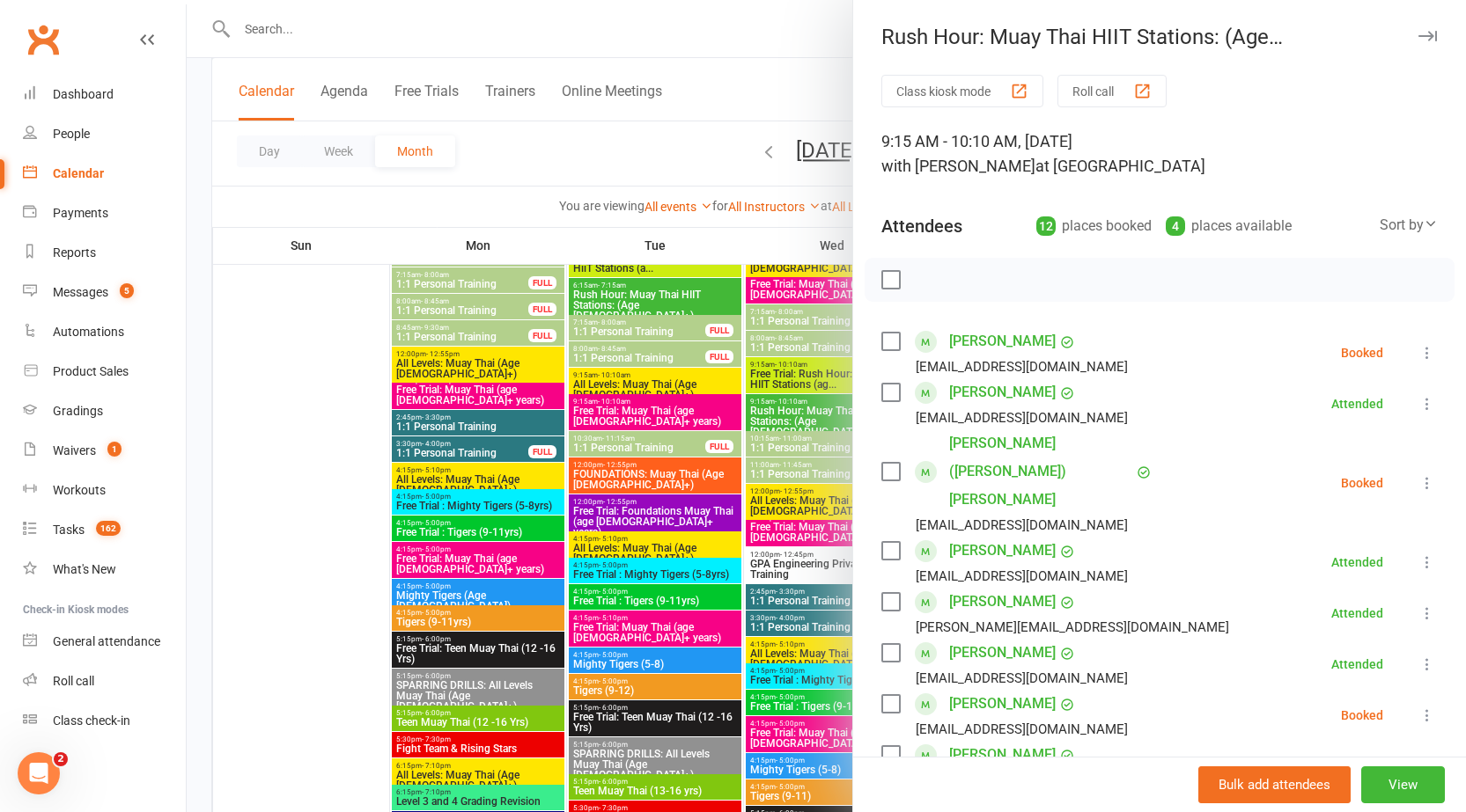
click at [1419, 37] on icon "button" at bounding box center [1428, 35] width 19 height 11
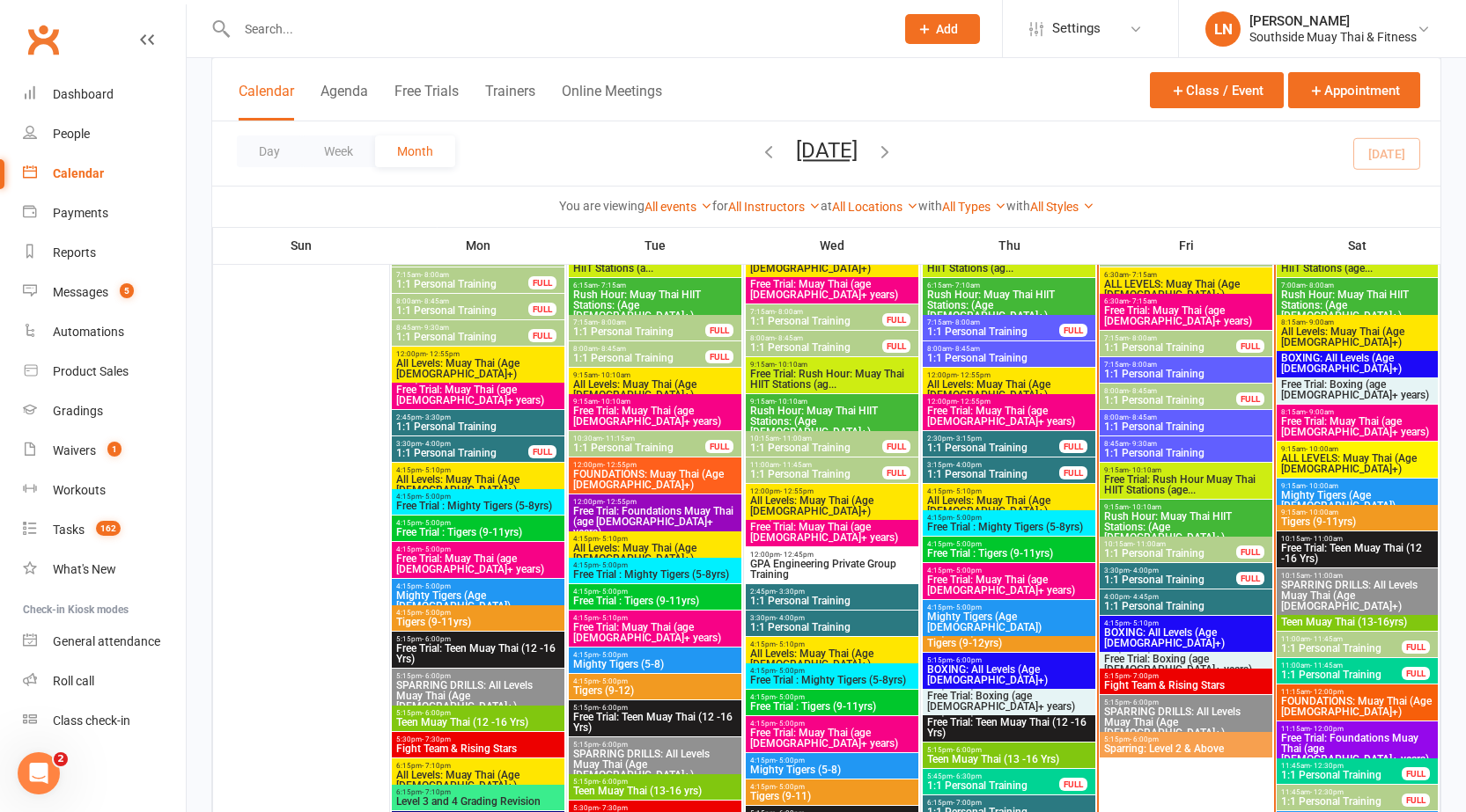
click at [1200, 512] on span "Rush Hour: Muay Thai HIIT Stations: (Age [DEMOGRAPHIC_DATA]+)" at bounding box center [1186, 527] width 166 height 32
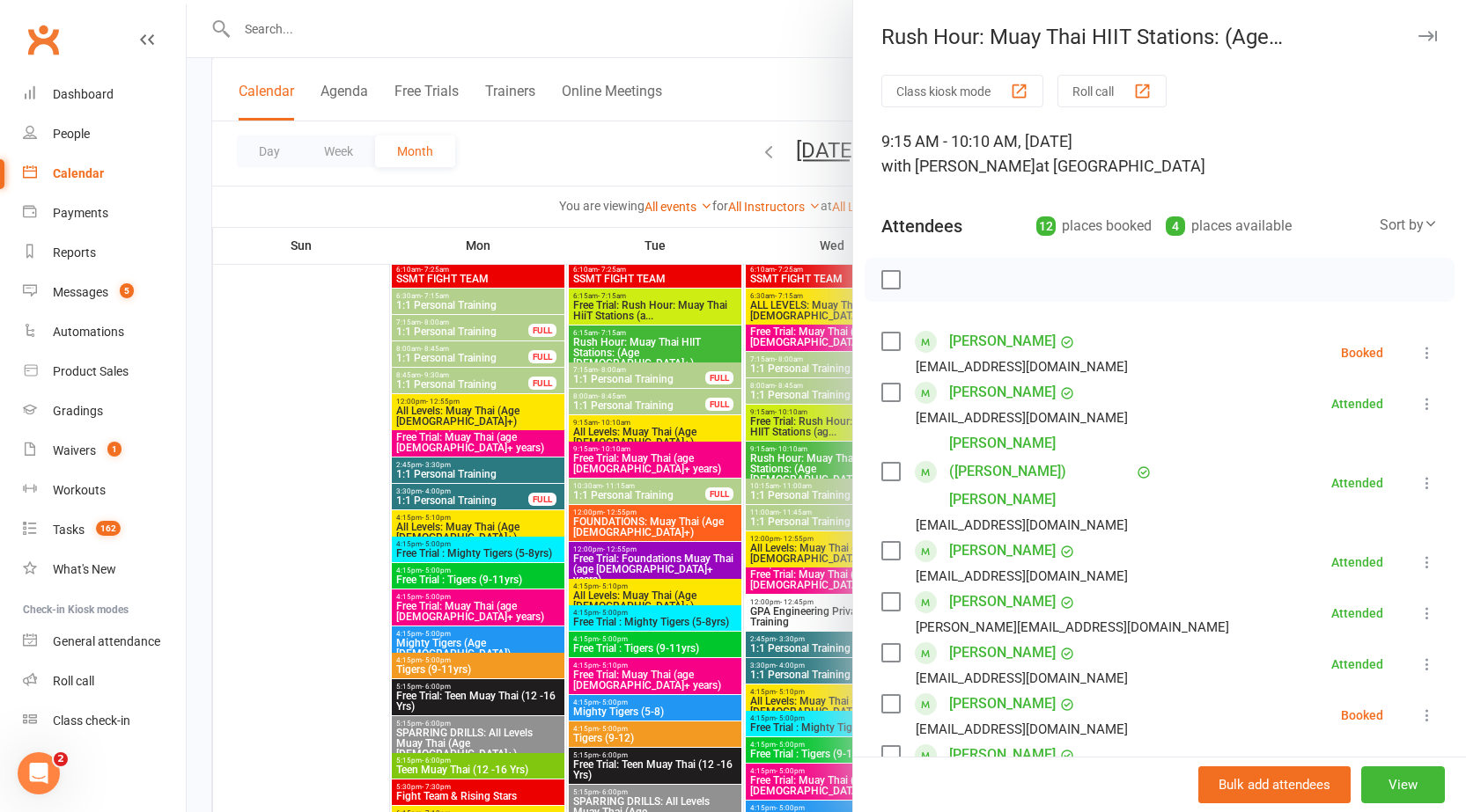
click at [1417, 41] on button "button" at bounding box center [1427, 35] width 21 height 21
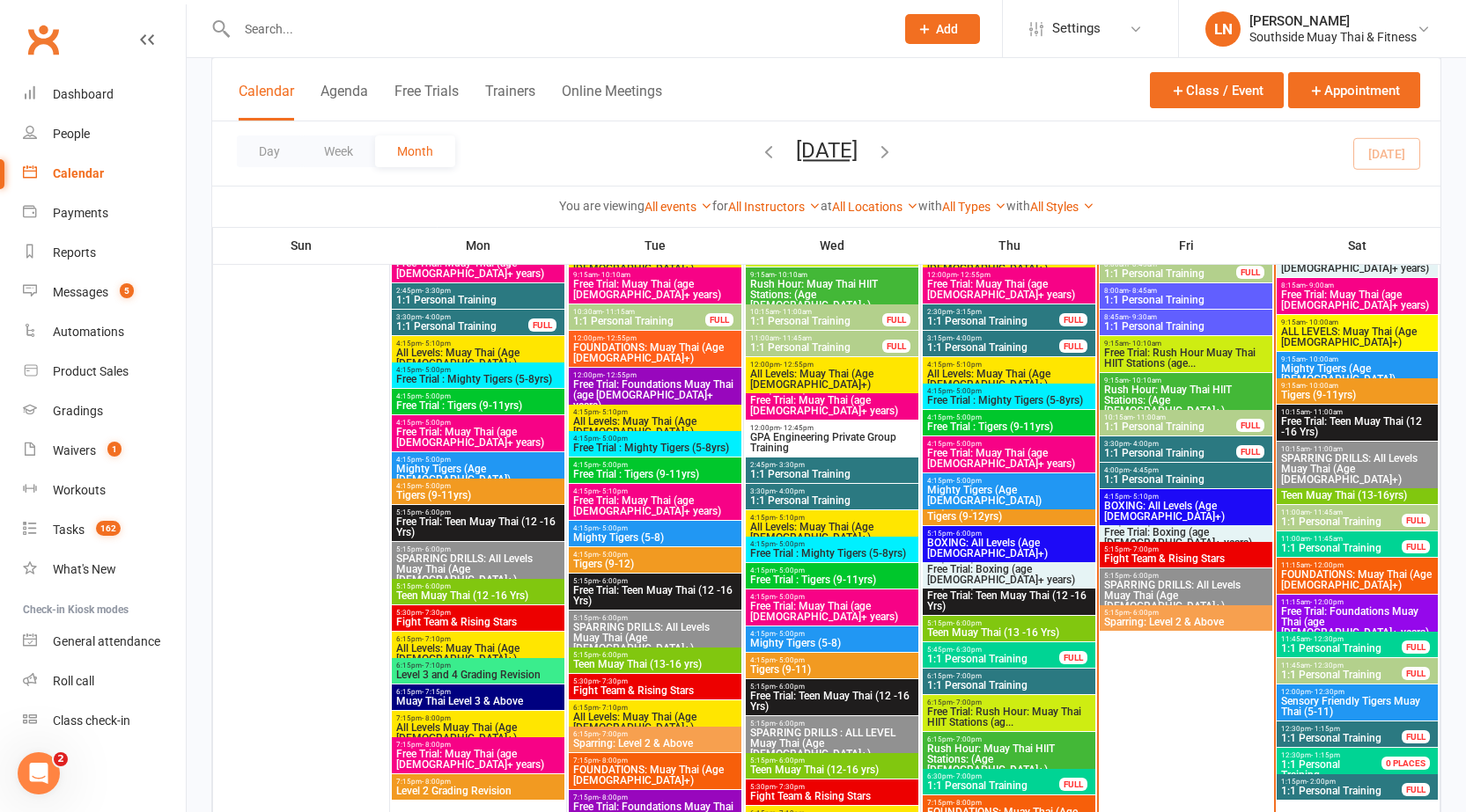
scroll to position [2122, 0]
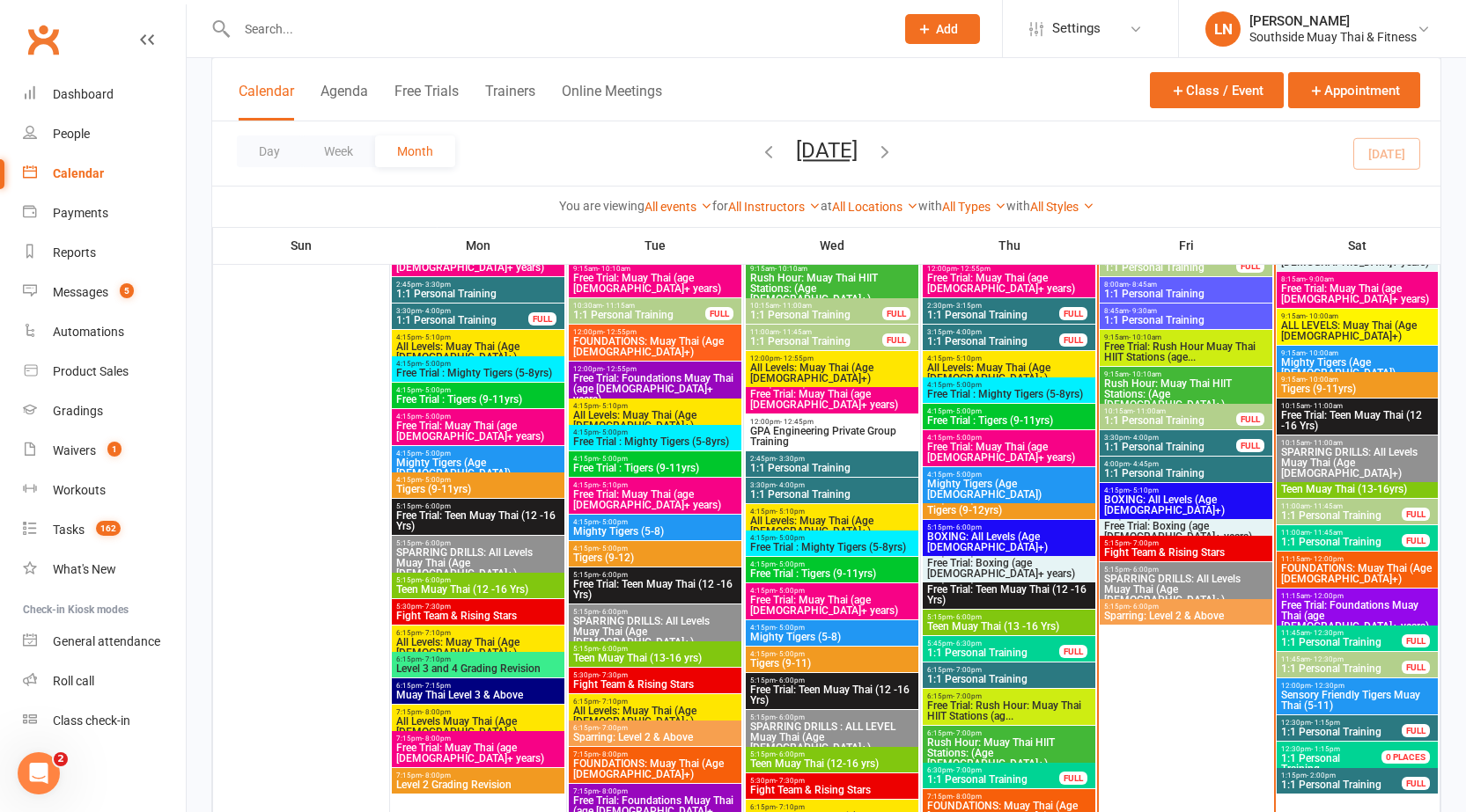
click at [1166, 418] on span "1:1 Personal Training" at bounding box center [1170, 421] width 134 height 11
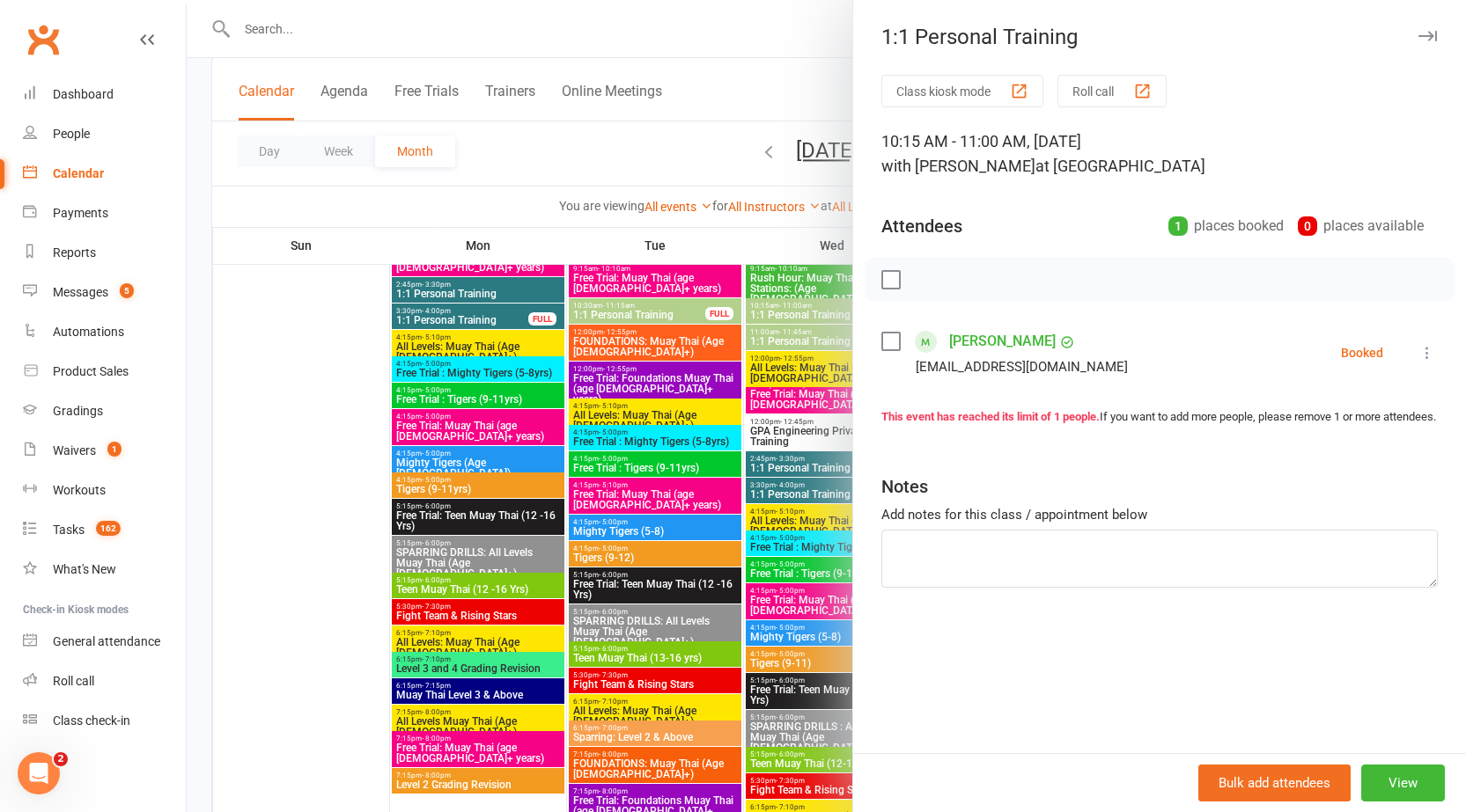
click at [1419, 34] on icon "button" at bounding box center [1428, 35] width 19 height 11
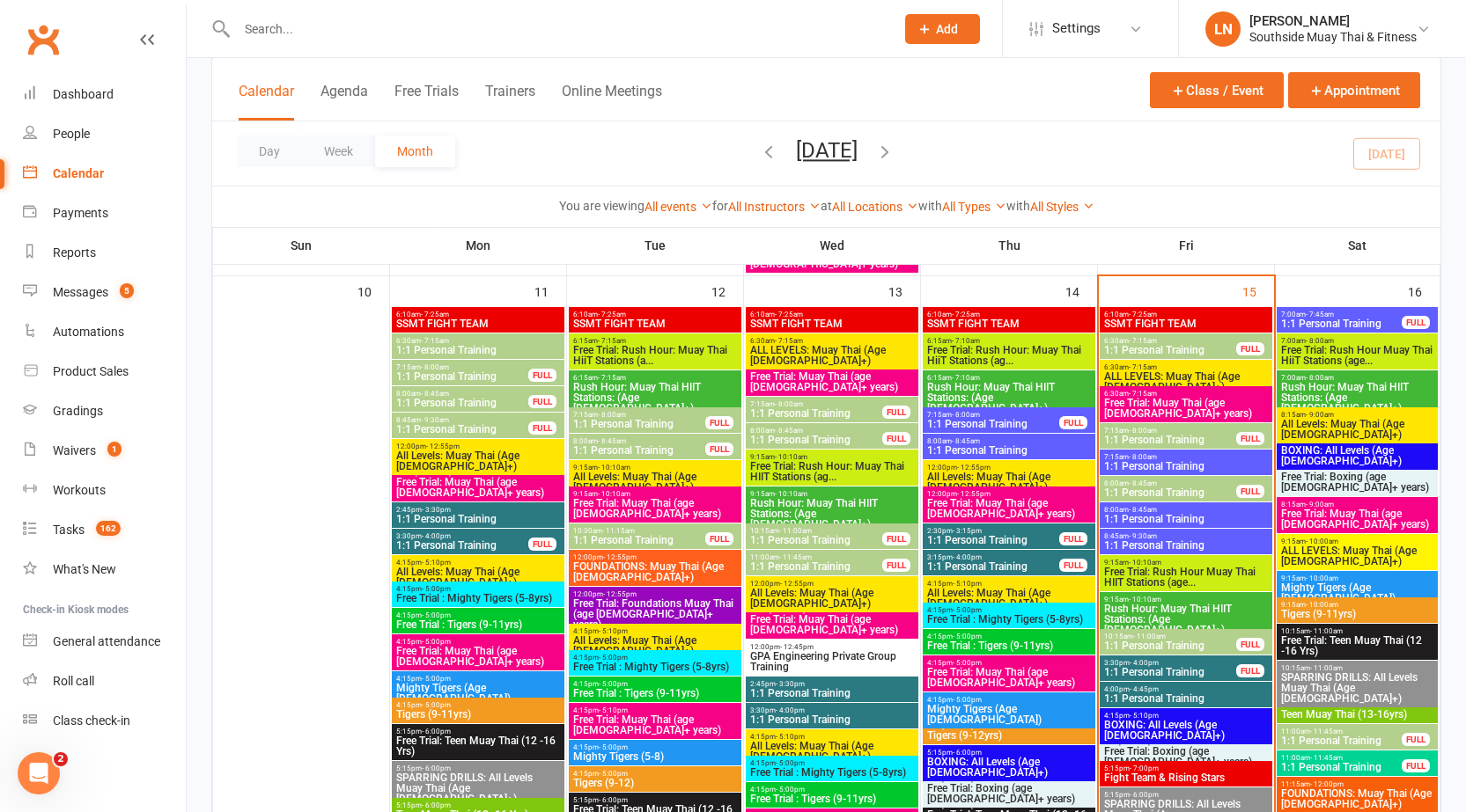
scroll to position [1858, 0]
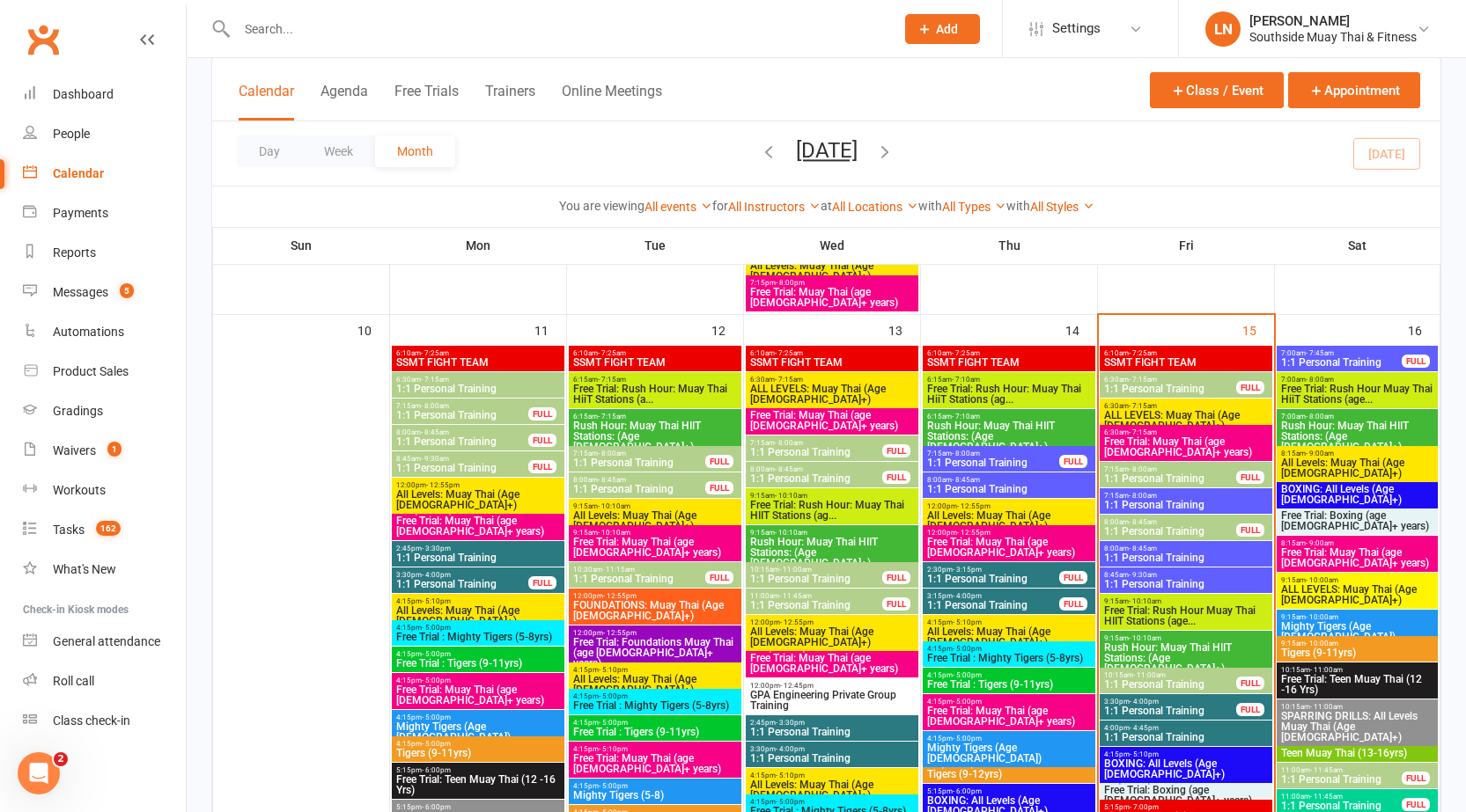
click at [1163, 657] on span "Rush Hour: Muay Thai HIIT Stations: (Age [DEMOGRAPHIC_DATA]+)" at bounding box center [1186, 658] width 166 height 32
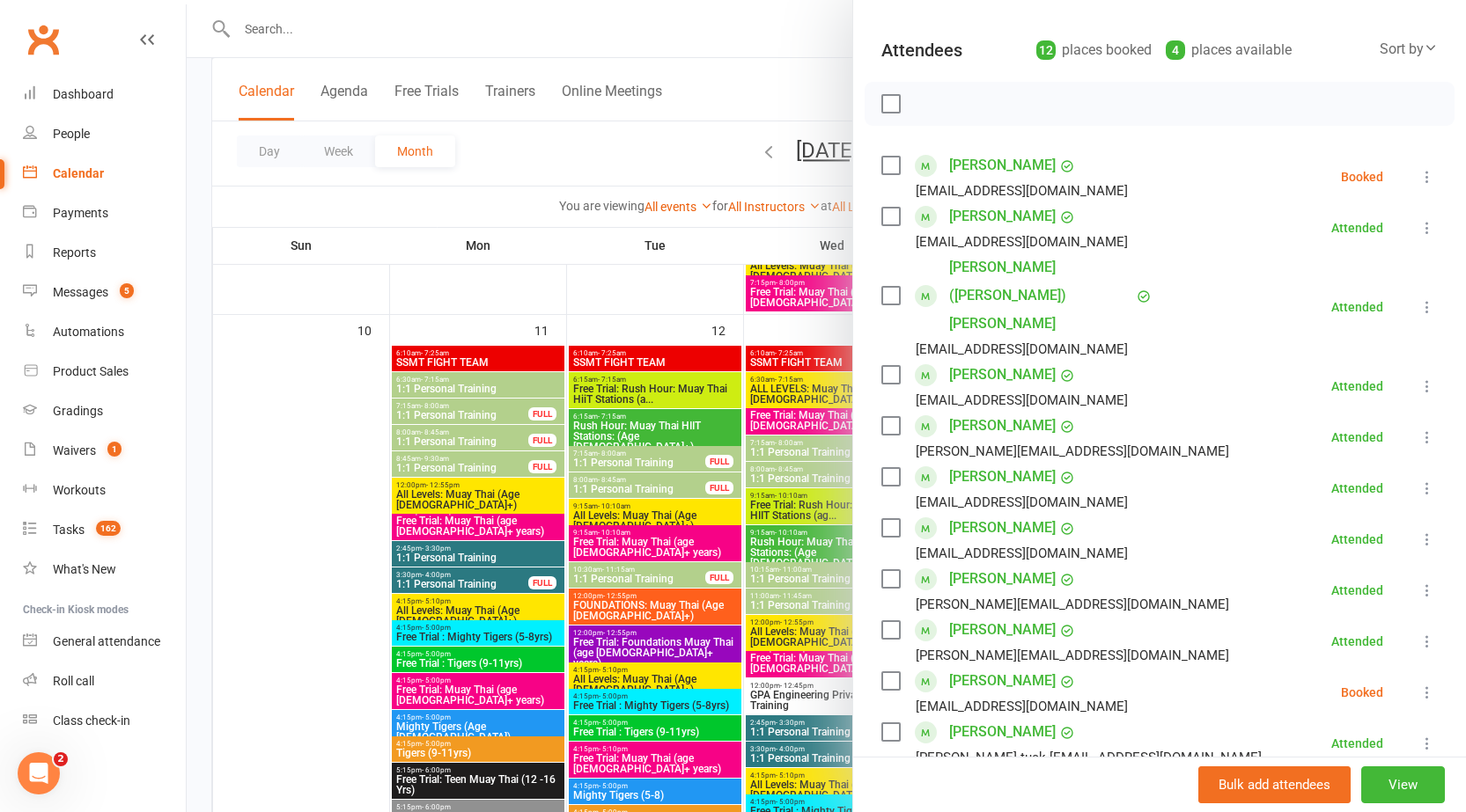
scroll to position [264, 0]
